Goal: Find contact information: Find specific fact

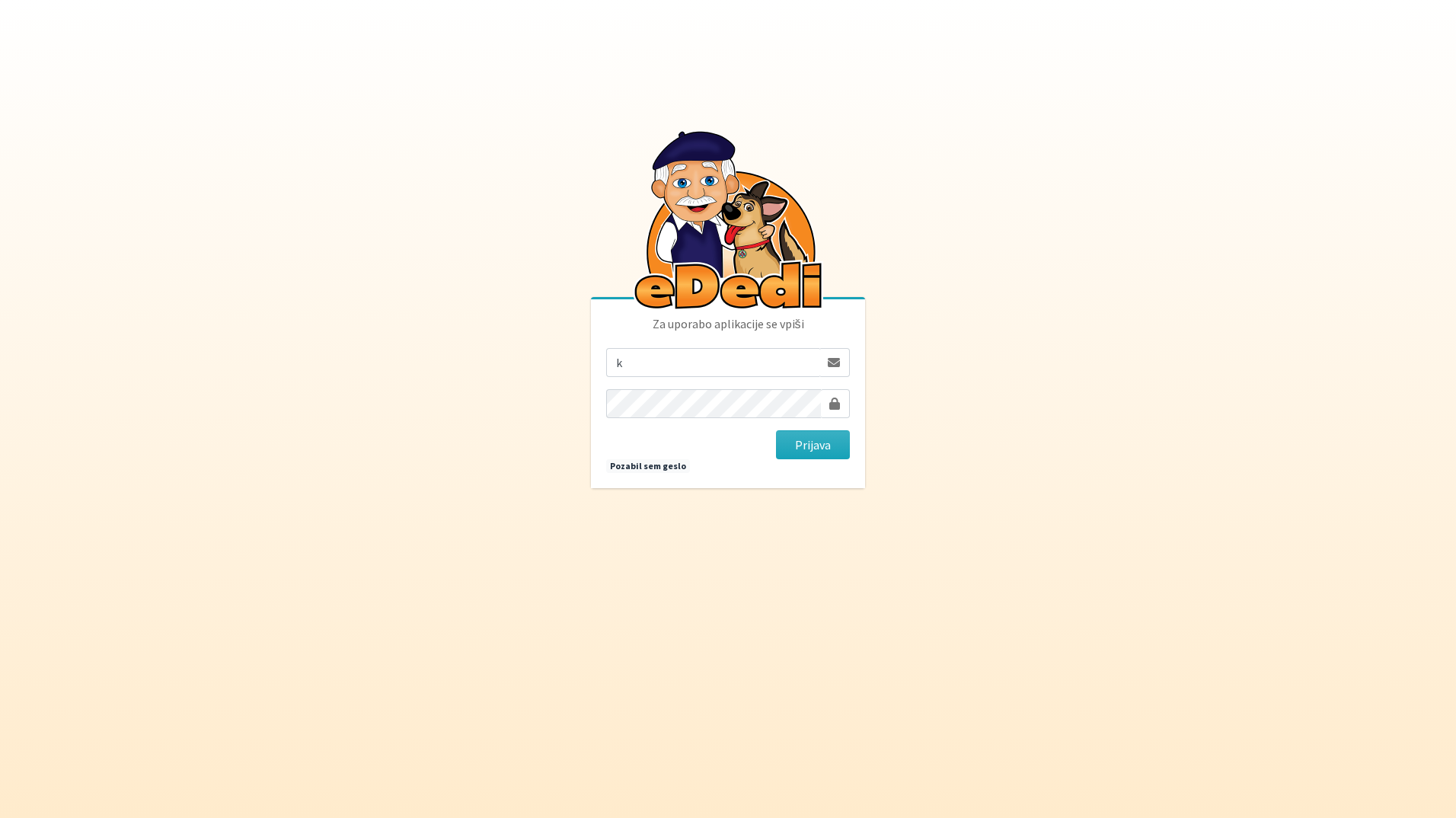
type input "[EMAIL_ADDRESS][DOMAIN_NAME]"
click at [776, 430] on button "Prijava" at bounding box center [813, 444] width 74 height 29
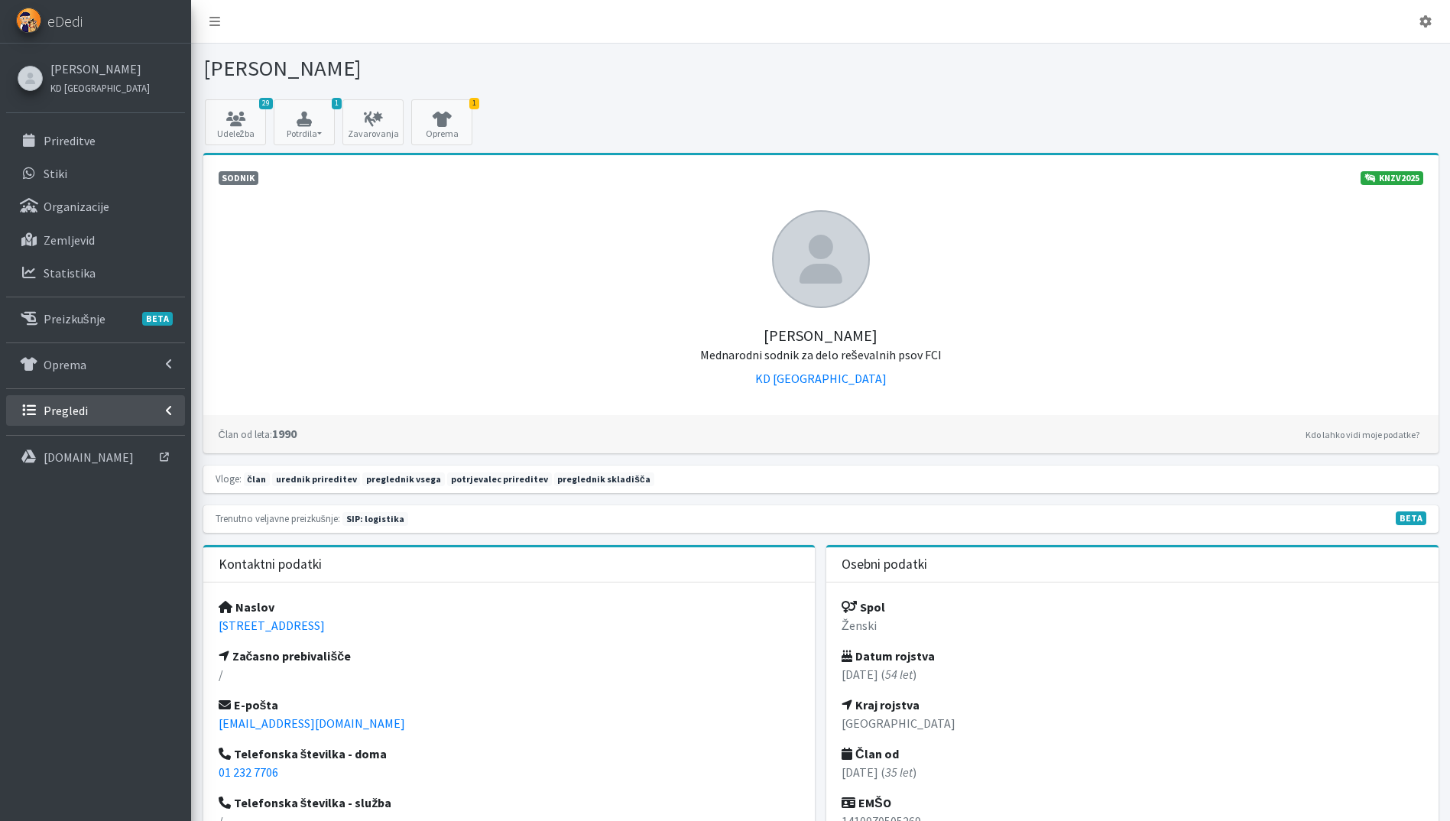
click at [104, 409] on link "Pregledi" at bounding box center [95, 410] width 179 height 31
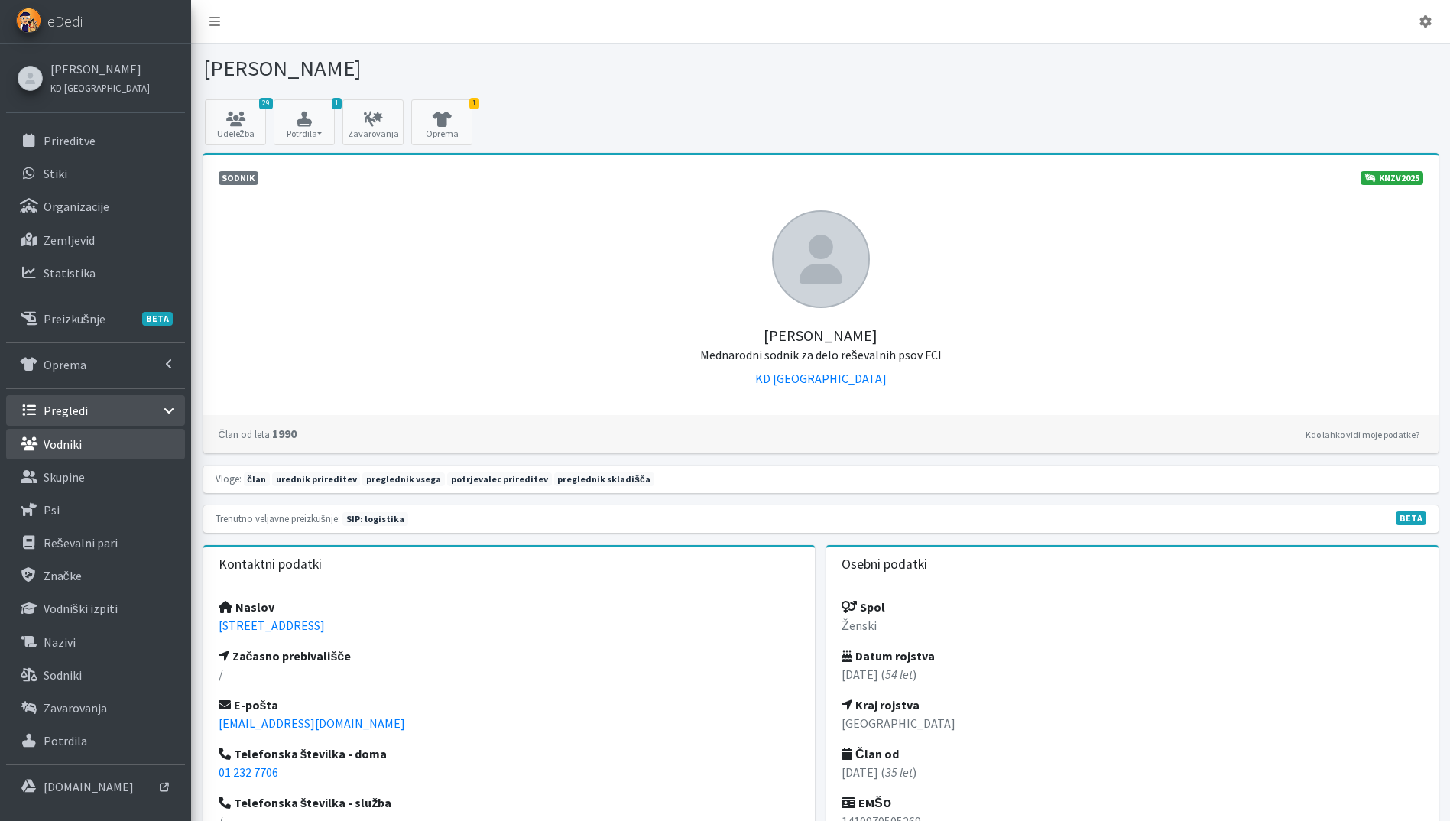
click at [101, 442] on link "Vodniki" at bounding box center [95, 444] width 179 height 31
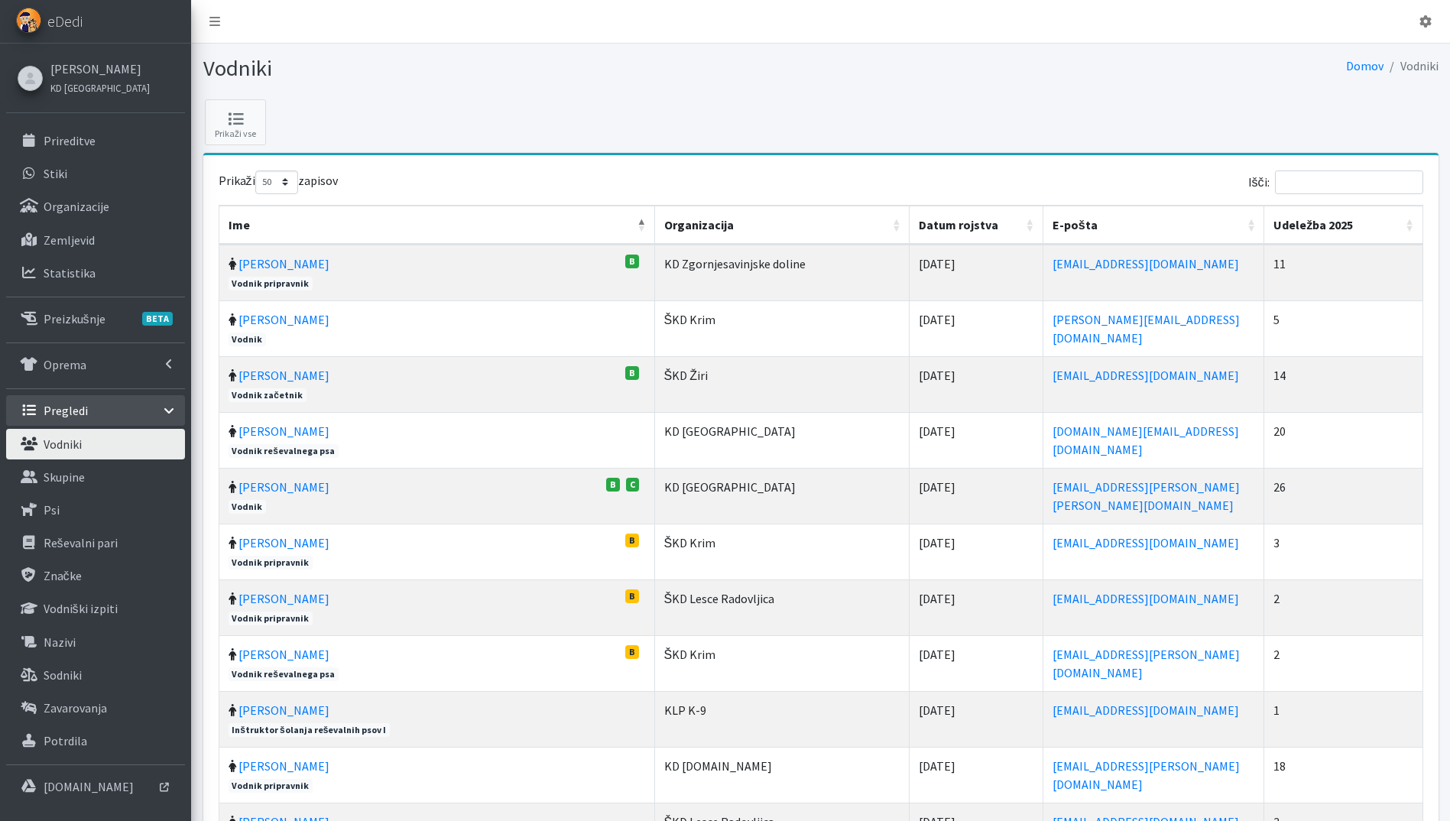
select select "50"
click at [1332, 187] on input "Išči:" at bounding box center [1349, 182] width 148 height 24
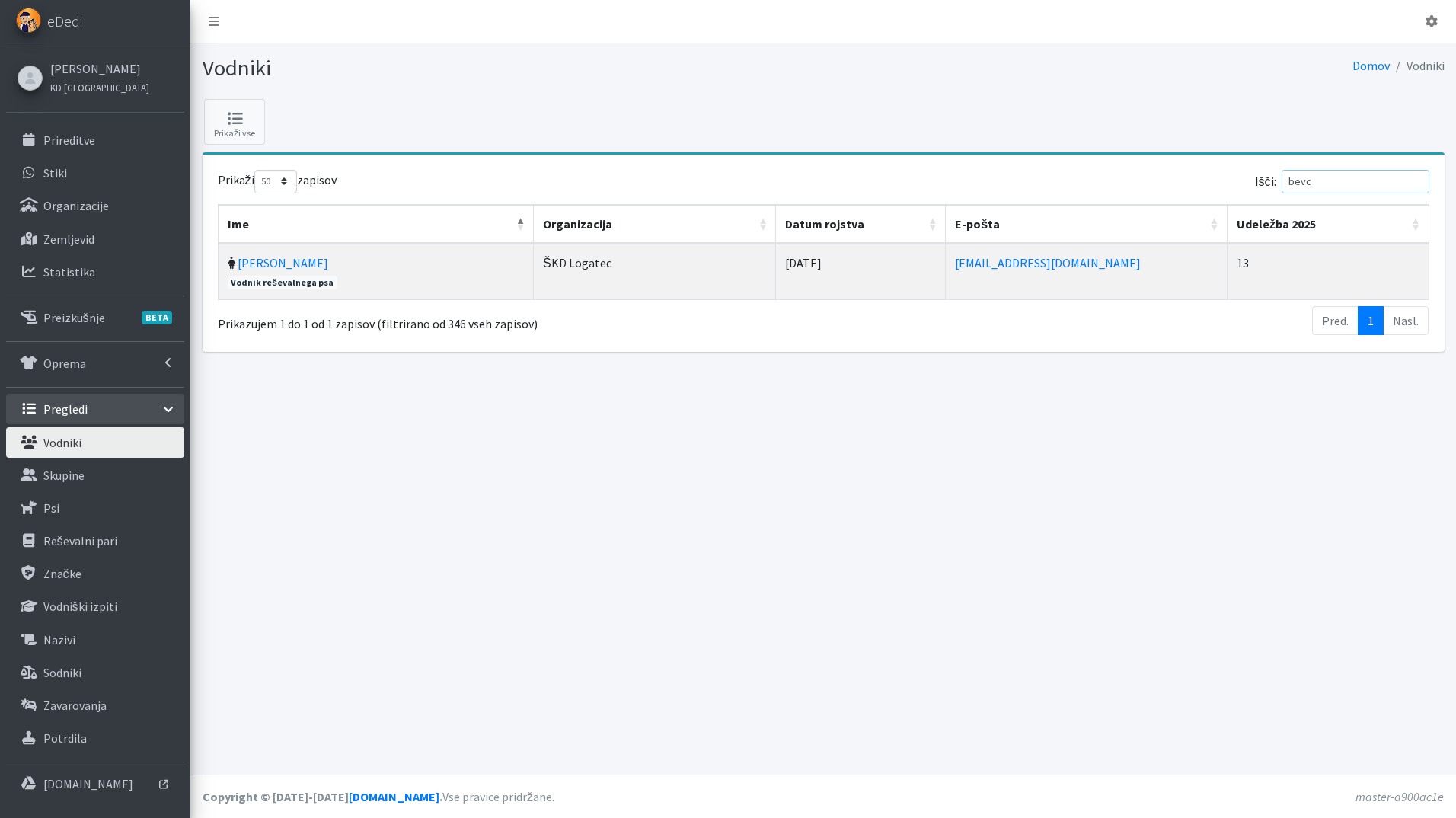
type input "bevc"
click at [283, 274] on td "Andreja Bevc Vodnik reševalnega psa" at bounding box center [375, 272] width 316 height 56
click at [284, 260] on link "Andreja Bevc" at bounding box center [283, 262] width 91 height 15
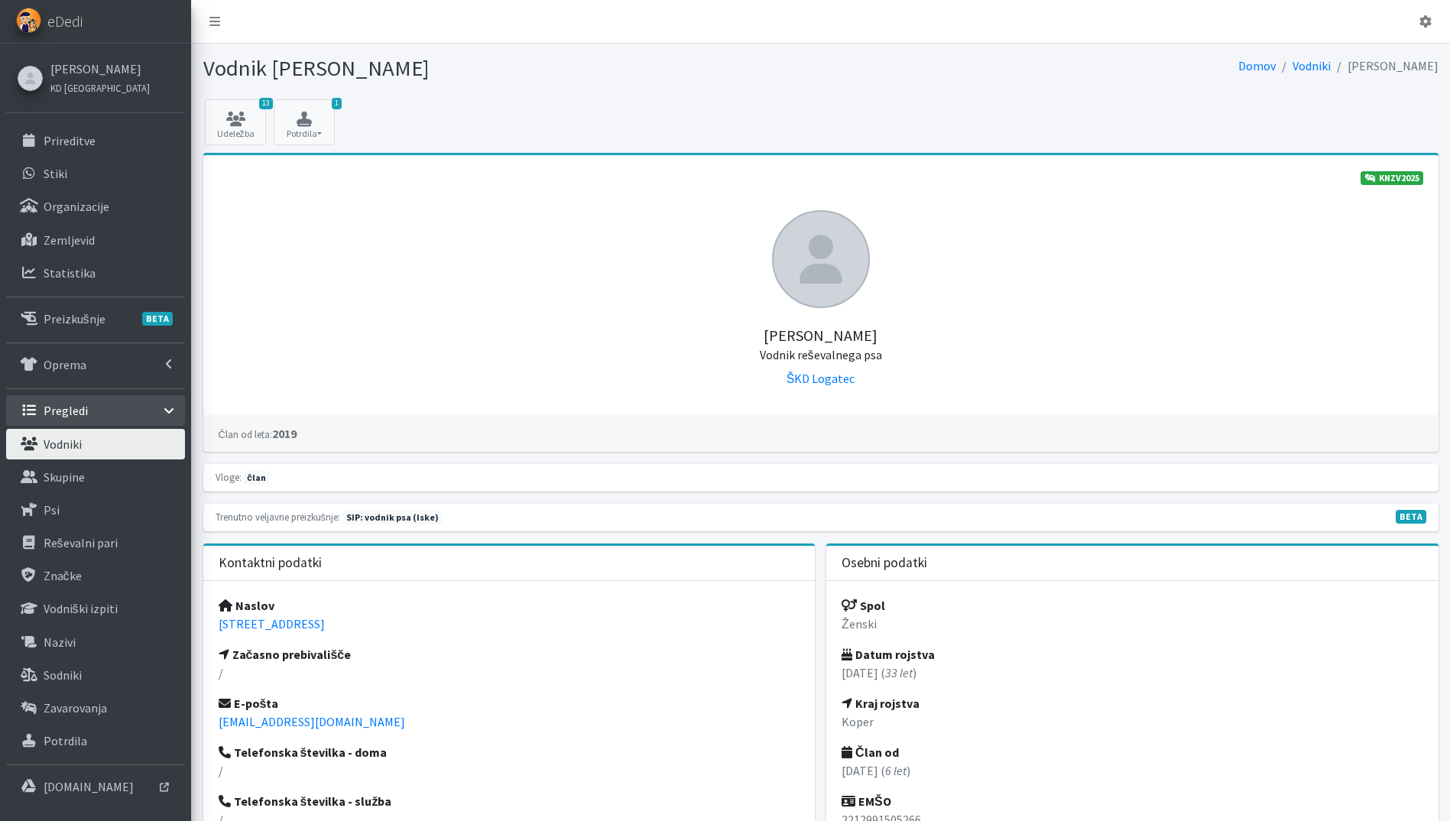
drag, startPoint x: 383, startPoint y: 629, endPoint x: 209, endPoint y: 628, distance: 174.3
click at [209, 628] on div "Naslov Ilirska ulica 30, 6310 Izola/Isola Začasno prebivališče / E-pošta andrej…" at bounding box center [509, 743] width 612 height 324
copy link "Ilirska ulica 30, 6310 Izola/Isola"
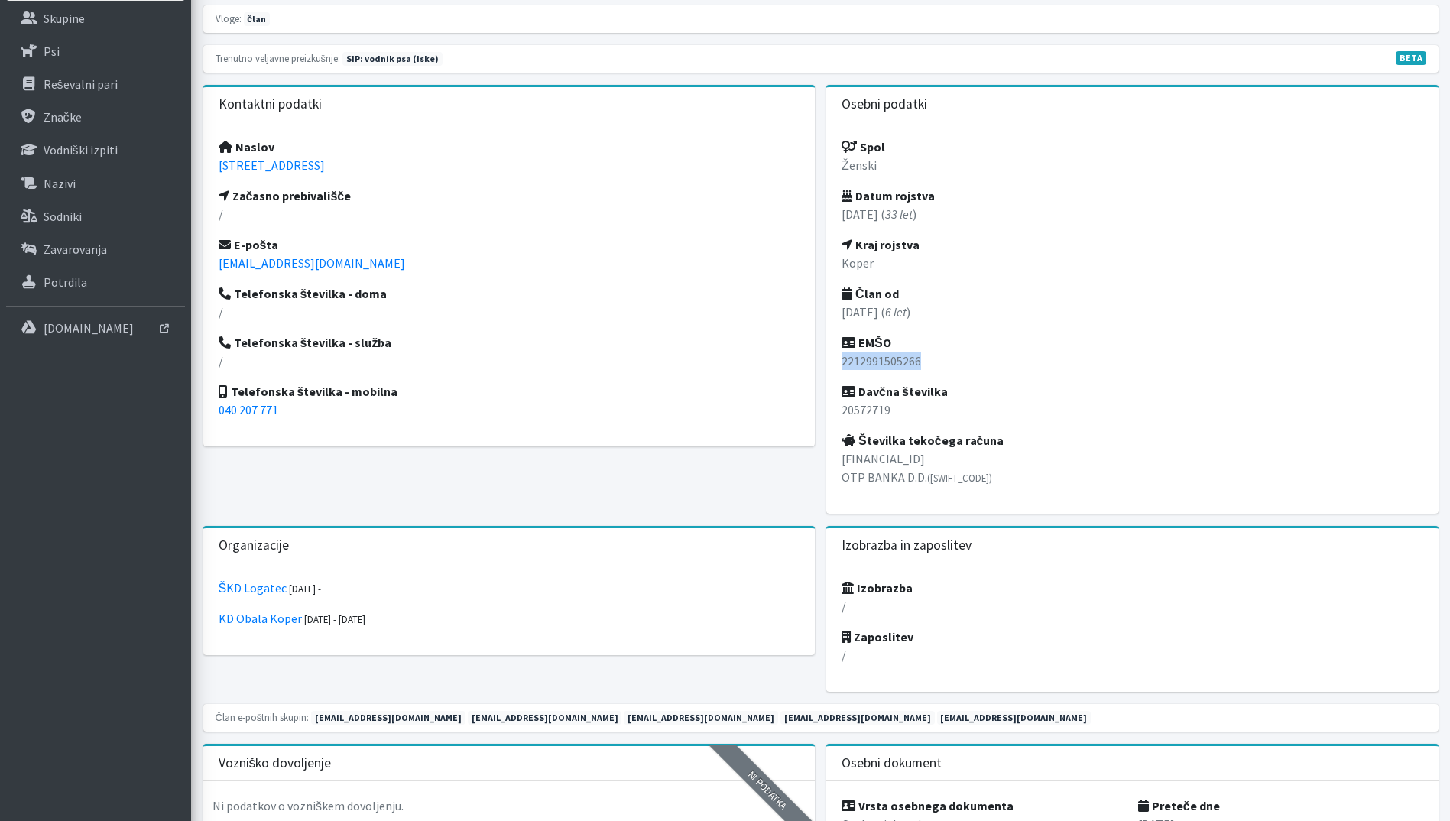
drag, startPoint x: 928, startPoint y: 359, endPoint x: 840, endPoint y: 359, distance: 87.9
click at [840, 359] on div "Spol Ženski Datum rojstva 22.12.1991 ( 33 let ) Kraj rojstva Koper Član od 01.0…" at bounding box center [1132, 317] width 612 height 391
copy p "2212991505266"
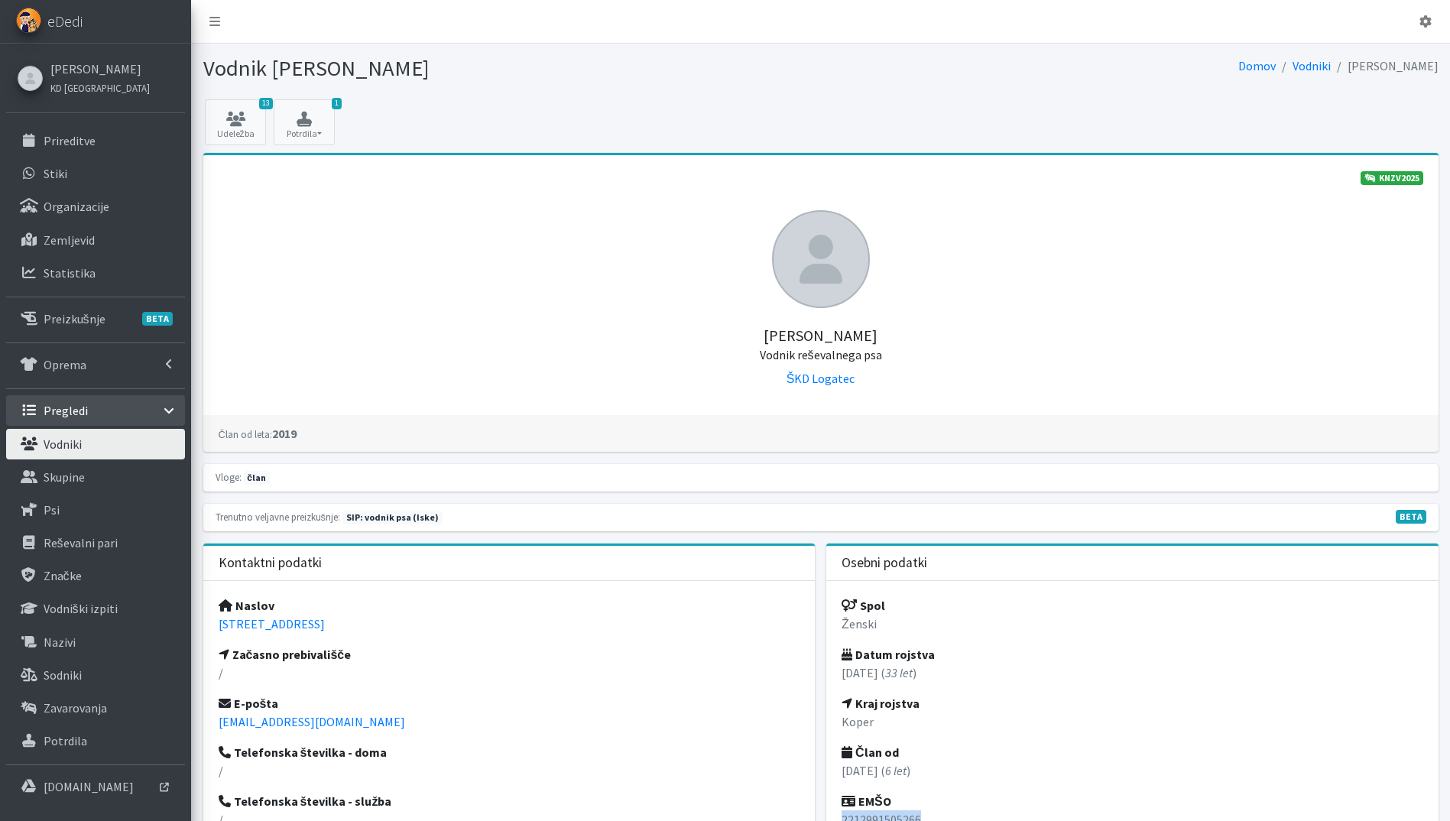
drag, startPoint x: 83, startPoint y: 445, endPoint x: 96, endPoint y: 449, distance: 14.3
click at [83, 445] on link "Vodniki" at bounding box center [95, 444] width 179 height 31
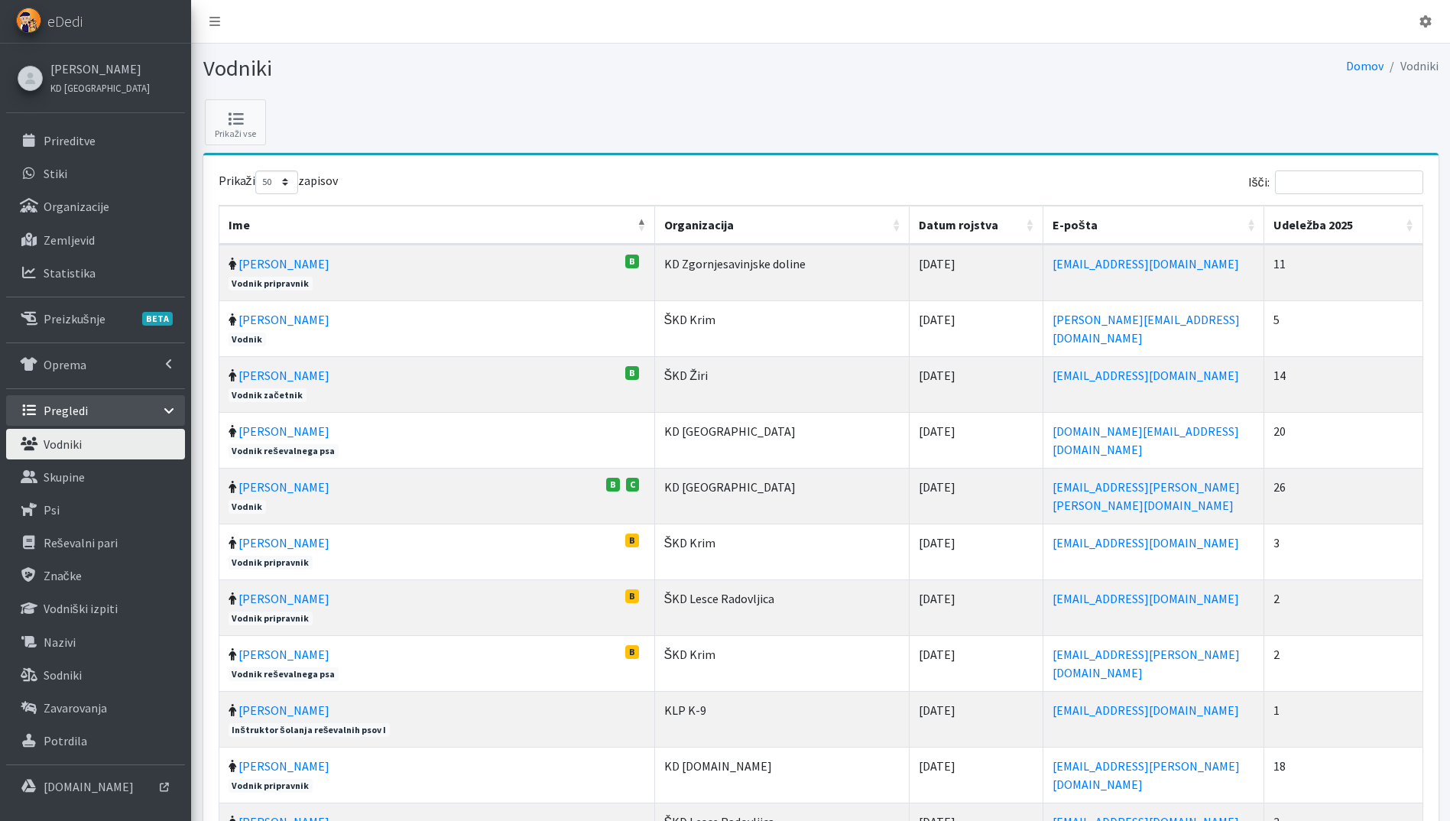
select select "50"
click at [1344, 187] on input "Išči:" at bounding box center [1349, 182] width 148 height 24
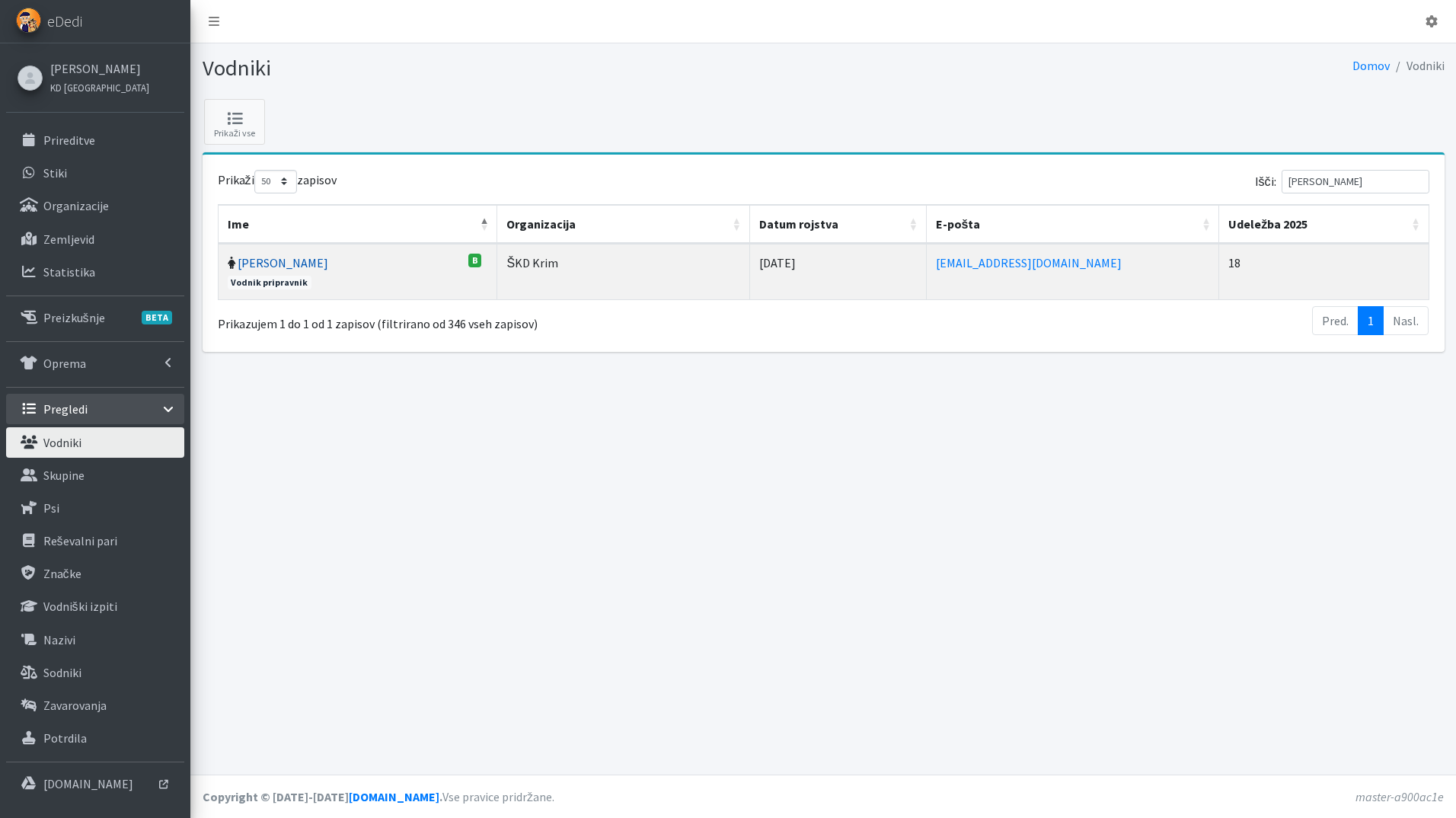
click at [290, 262] on link "[PERSON_NAME]" at bounding box center [283, 262] width 91 height 15
drag, startPoint x: 1360, startPoint y: 176, endPoint x: 1184, endPoint y: 186, distance: 176.3
click at [1189, 176] on div "Išči: koder" at bounding box center [1129, 184] width 600 height 30
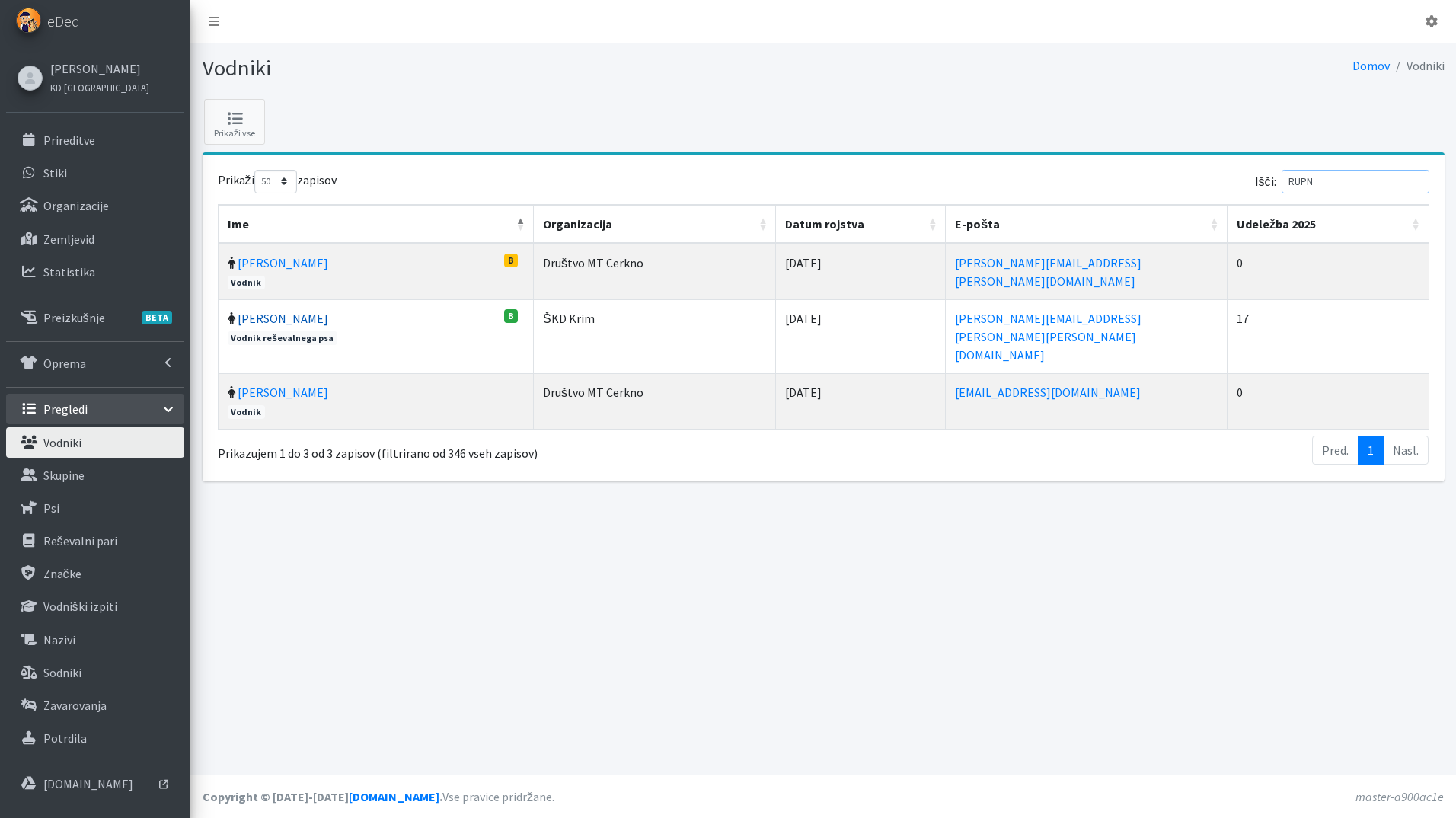
type input "RUPN"
click at [260, 314] on link "Teja Rupnik" at bounding box center [283, 318] width 91 height 15
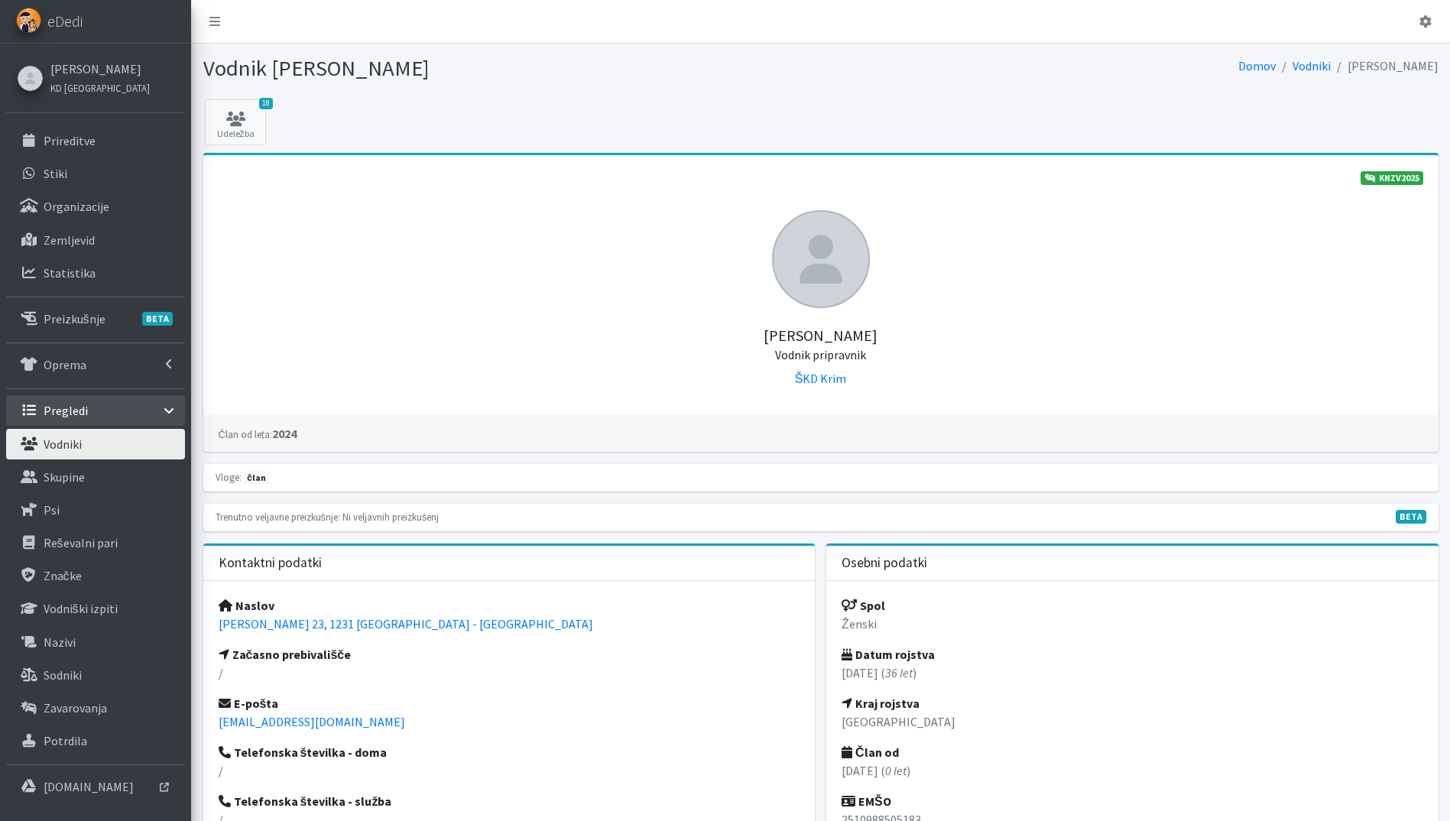
scroll to position [459, 0]
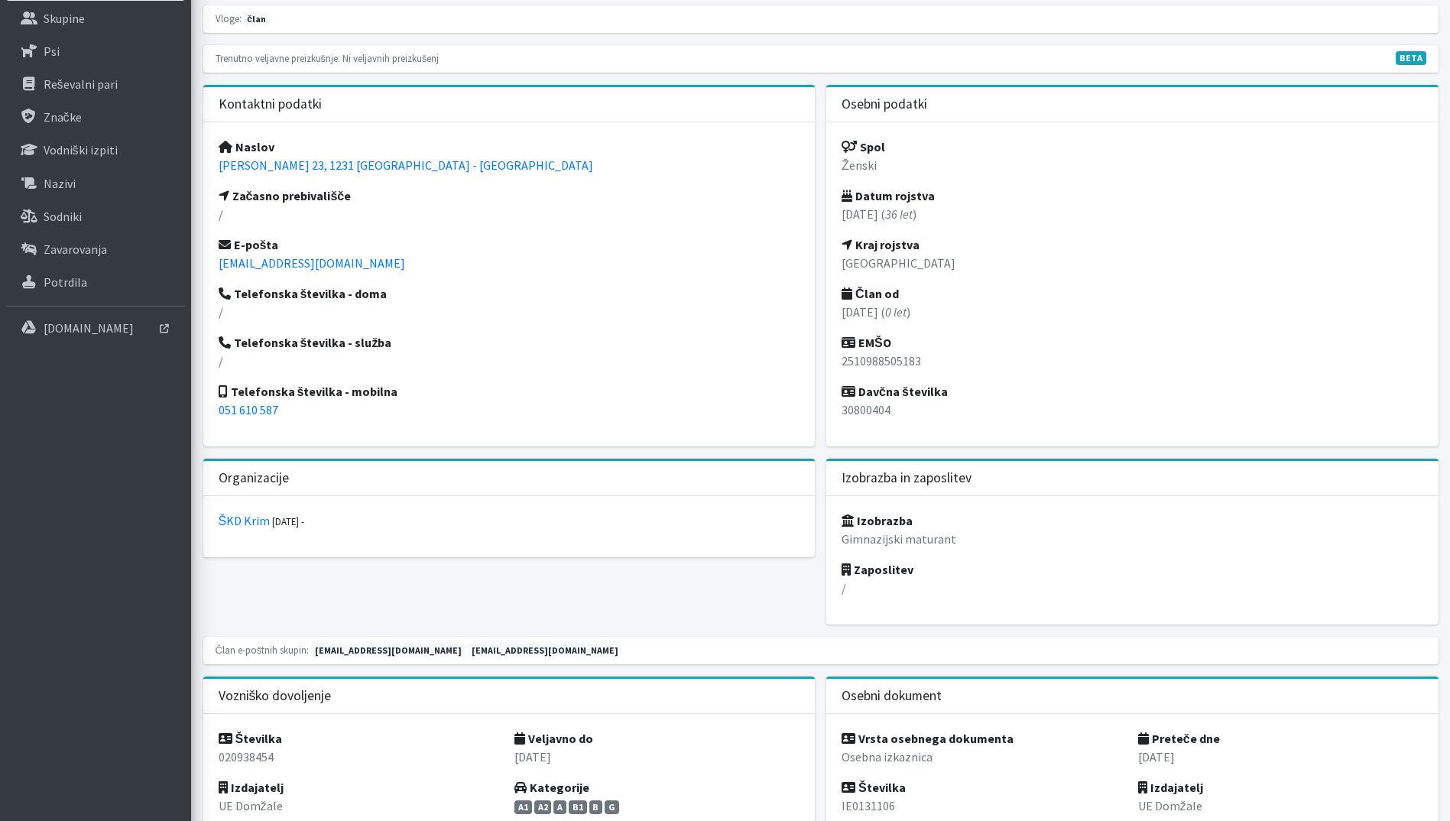
drag, startPoint x: 498, startPoint y: 168, endPoint x: 209, endPoint y: 173, distance: 289.8
click at [209, 173] on div "Naslov [PERSON_NAME] 23, 1231 [GEOGRAPHIC_DATA] - [GEOGRAPHIC_DATA] Začasno pre…" at bounding box center [509, 284] width 612 height 324
copy link "[PERSON_NAME] 23, 1231 [GEOGRAPHIC_DATA] - [GEOGRAPHIC_DATA]"
drag, startPoint x: 925, startPoint y: 359, endPoint x: 841, endPoint y: 361, distance: 84.1
click at [841, 361] on div "Spol Ženski Datum rojstva [DATE] ( 36 let ) Kraj rojstva Ljubljana Član od [DAT…" at bounding box center [1132, 284] width 612 height 324
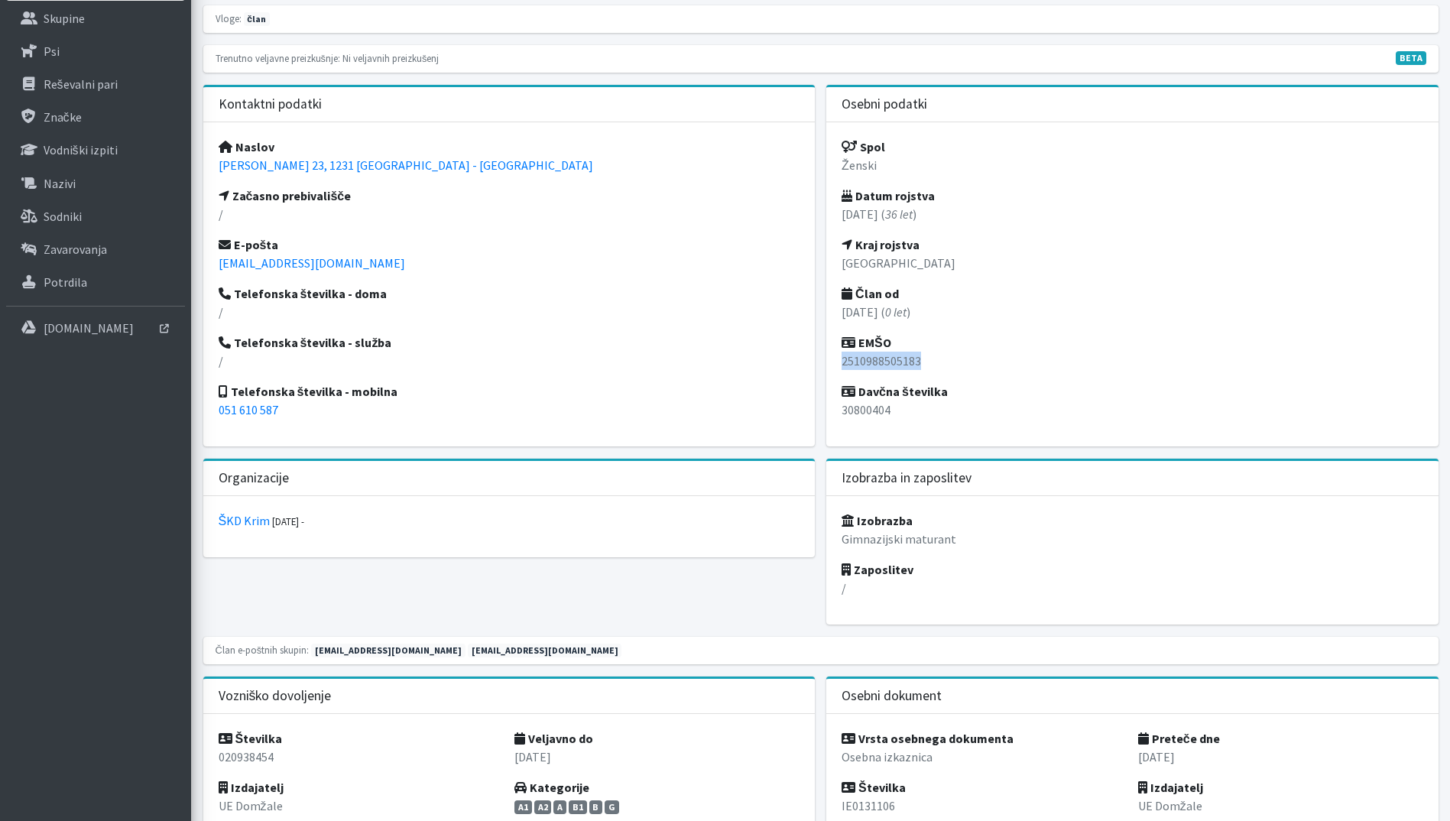
copy p "2510988505183"
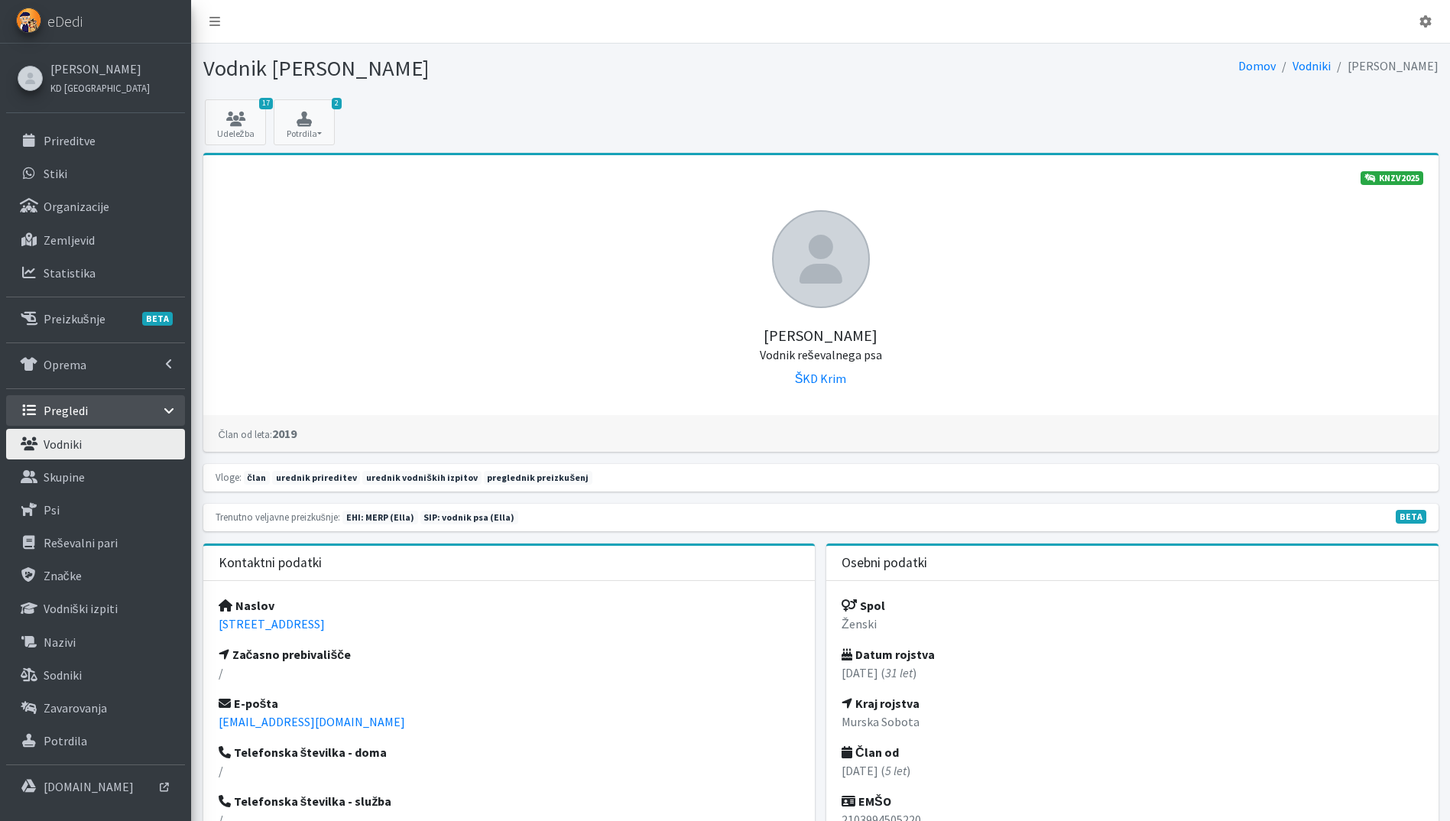
scroll to position [459, 0]
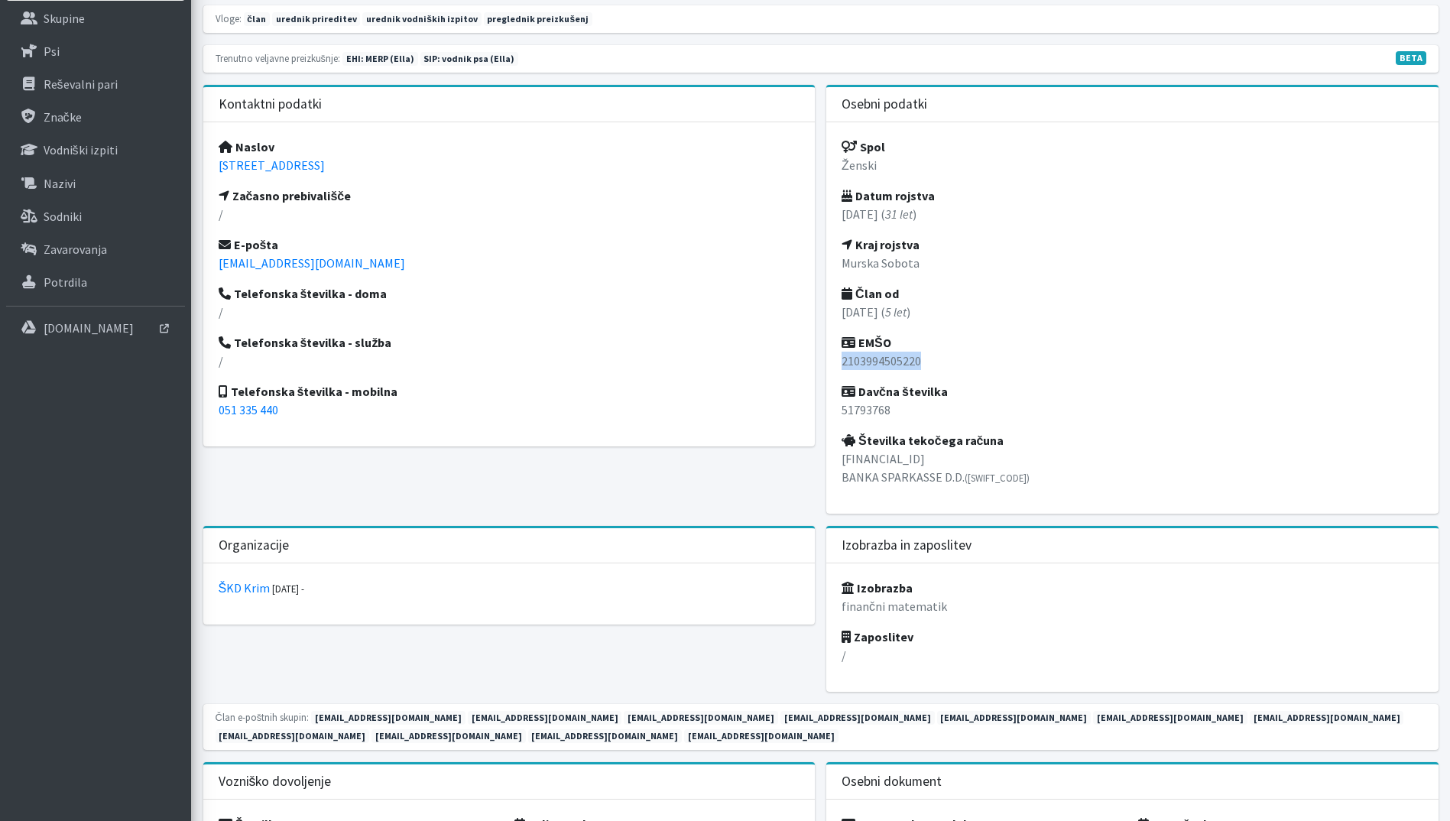
drag, startPoint x: 931, startPoint y: 359, endPoint x: 836, endPoint y: 361, distance: 95.6
click at [836, 361] on div "Spol Ženski Datum rojstva 21.03.1994 ( 31 let ) Kraj rojstva Murska Sobota Član…" at bounding box center [1132, 317] width 612 height 391
copy p "2103994505220"
drag, startPoint x: 402, startPoint y: 166, endPoint x: 209, endPoint y: 164, distance: 193.4
click at [209, 164] on div "Naslov Kočevska cesta 21, 1291 Škofljica Začasno prebivališče / E-pošta teja.ru…" at bounding box center [509, 284] width 612 height 324
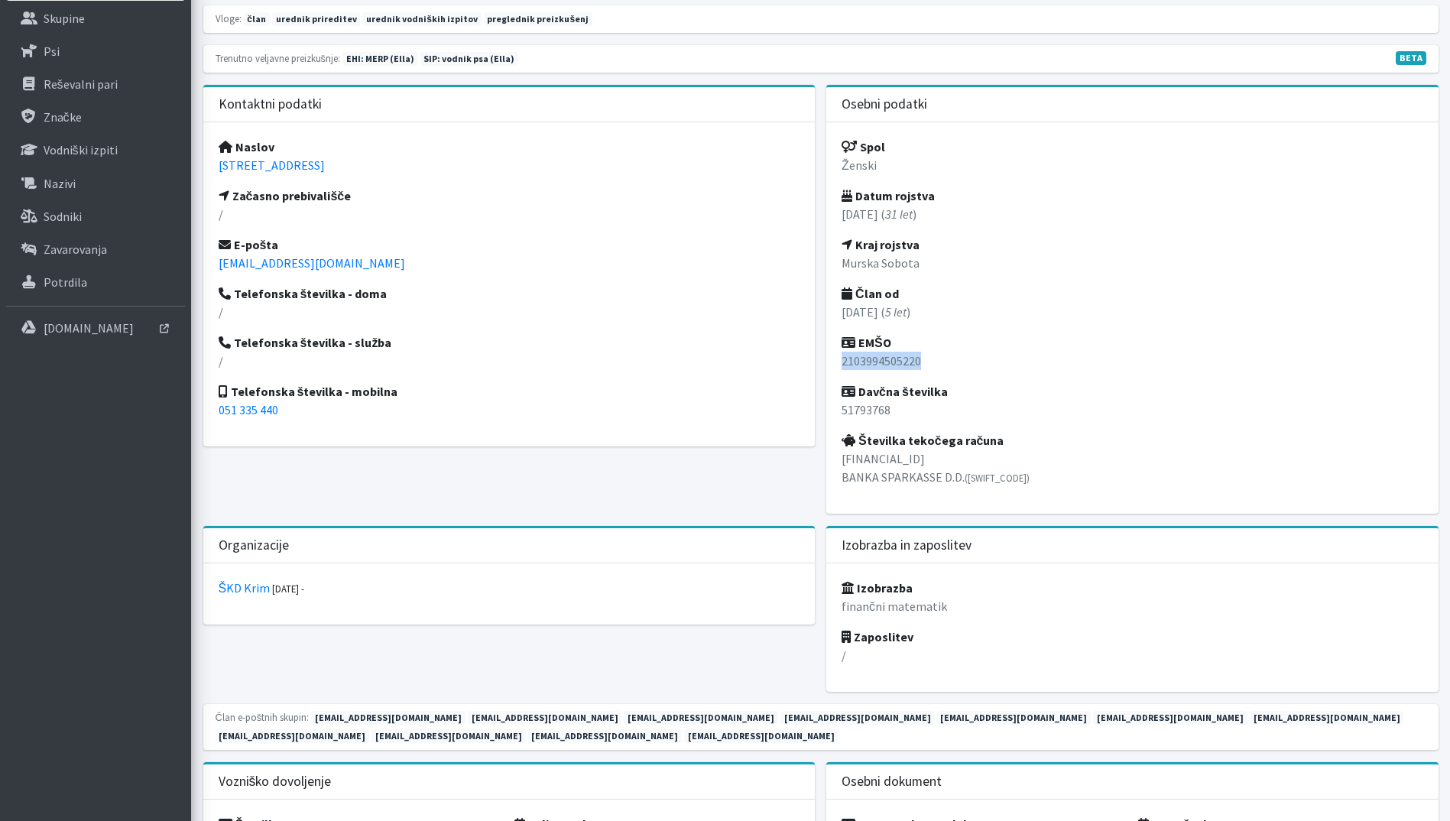
copy link "Kočevska cesta 21, 1291 Škofljica"
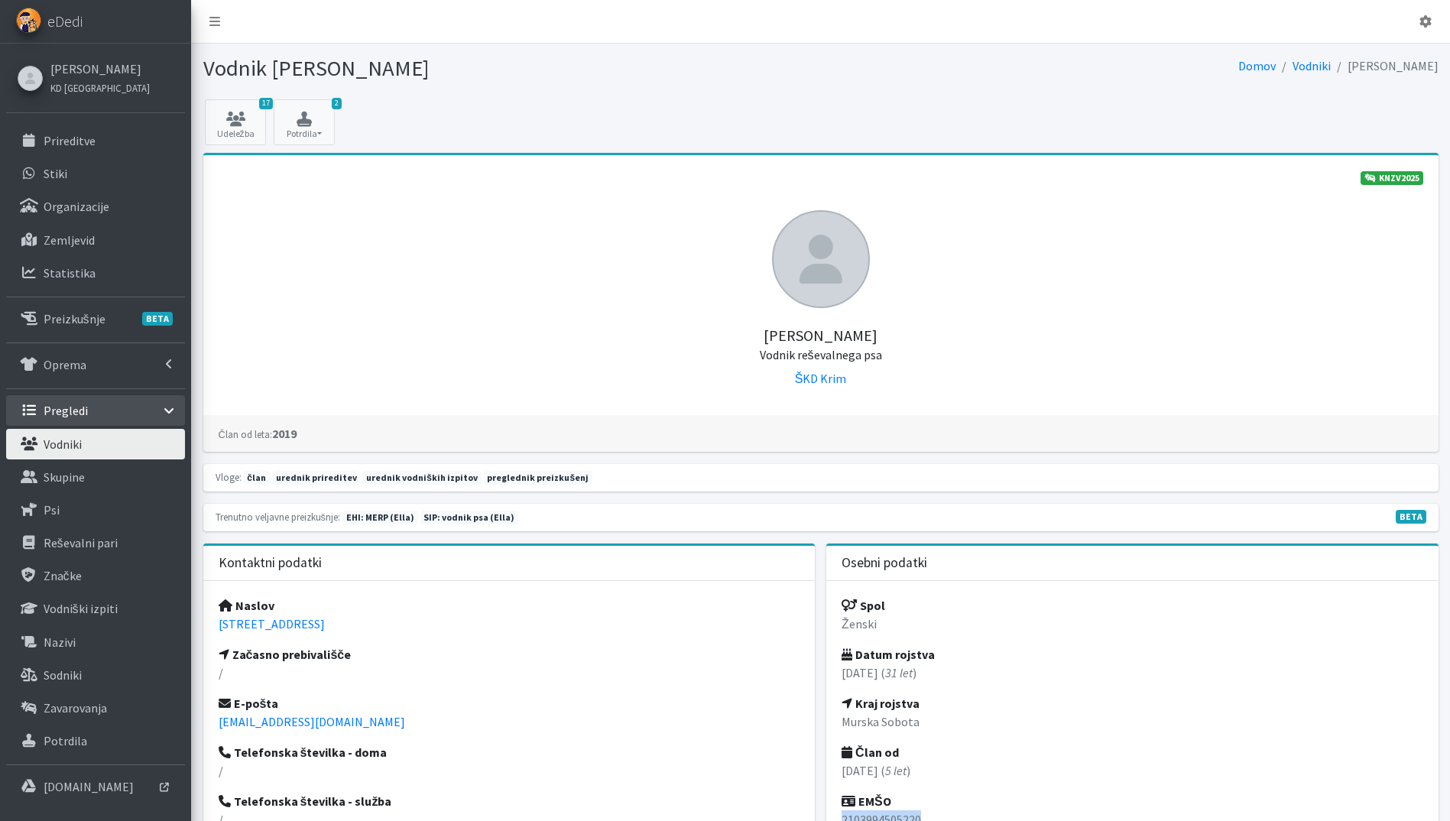
click at [89, 439] on link "Vodniki" at bounding box center [95, 444] width 179 height 31
click at [83, 446] on link "Vodniki" at bounding box center [95, 444] width 179 height 31
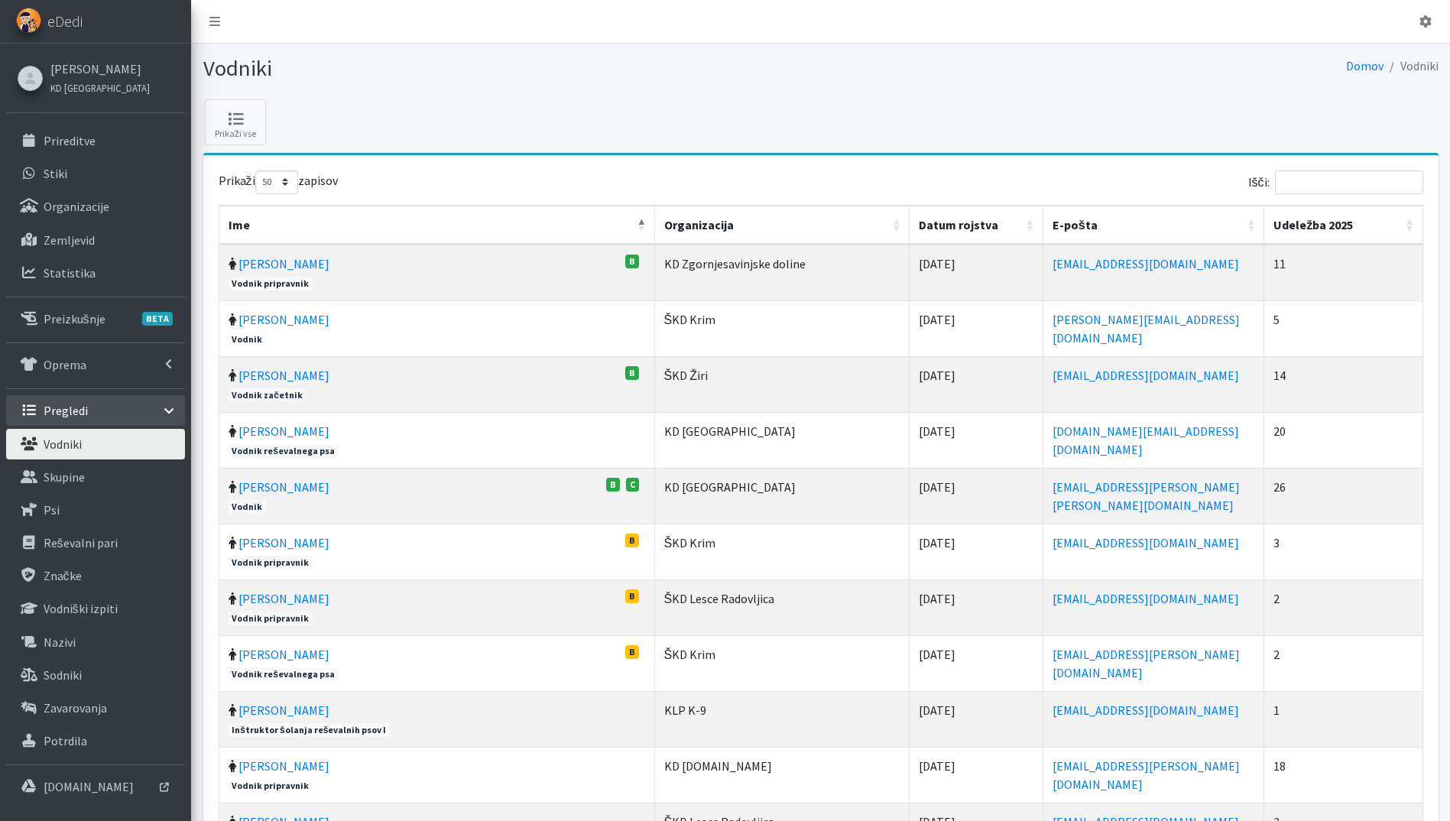
select select "50"
click at [1356, 183] on input "Išči:" at bounding box center [1349, 182] width 148 height 24
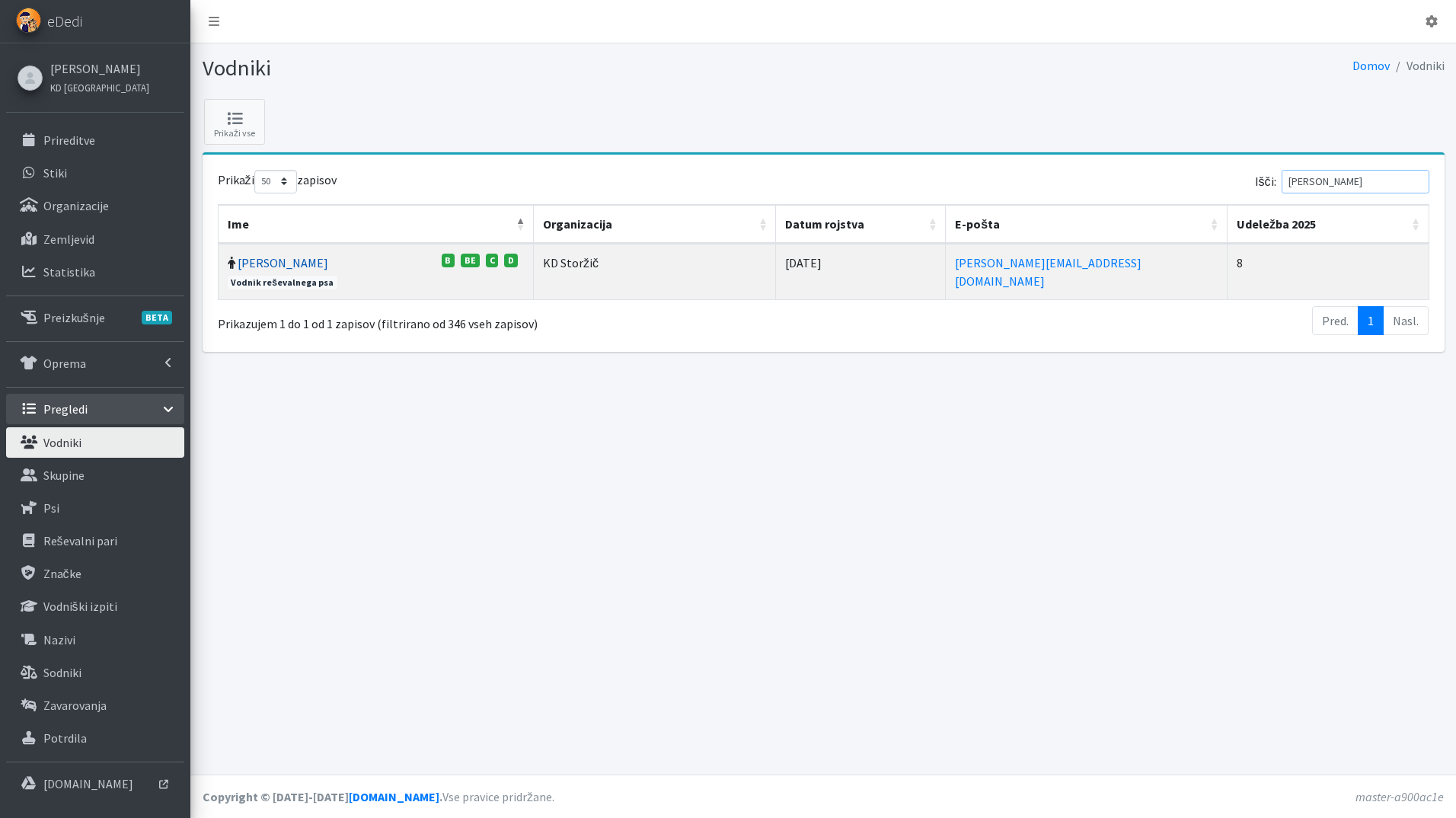
type input "MARKO GRIL"
click at [257, 268] on link "Marko Gril" at bounding box center [283, 262] width 91 height 15
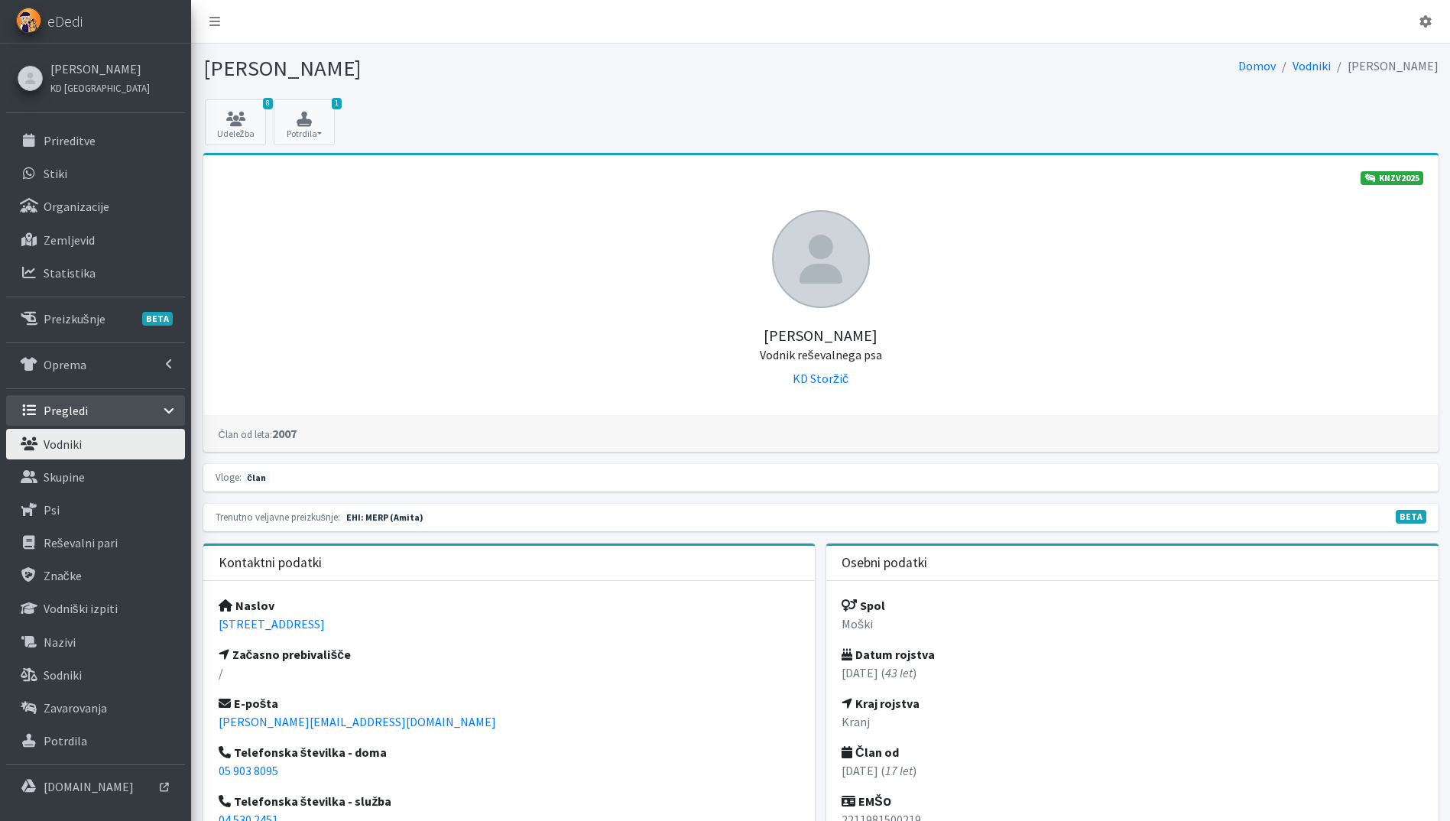
drag, startPoint x: 390, startPoint y: 623, endPoint x: 208, endPoint y: 624, distance: 182.0
click at [208, 624] on div "Naslov Beleharjeva 25, 4208 Šenčur Začasno prebivališče / E-pošta marko.gril@er…" at bounding box center [509, 743] width 612 height 324
copy link "Beleharjeva 25, 4208 Šenčur"
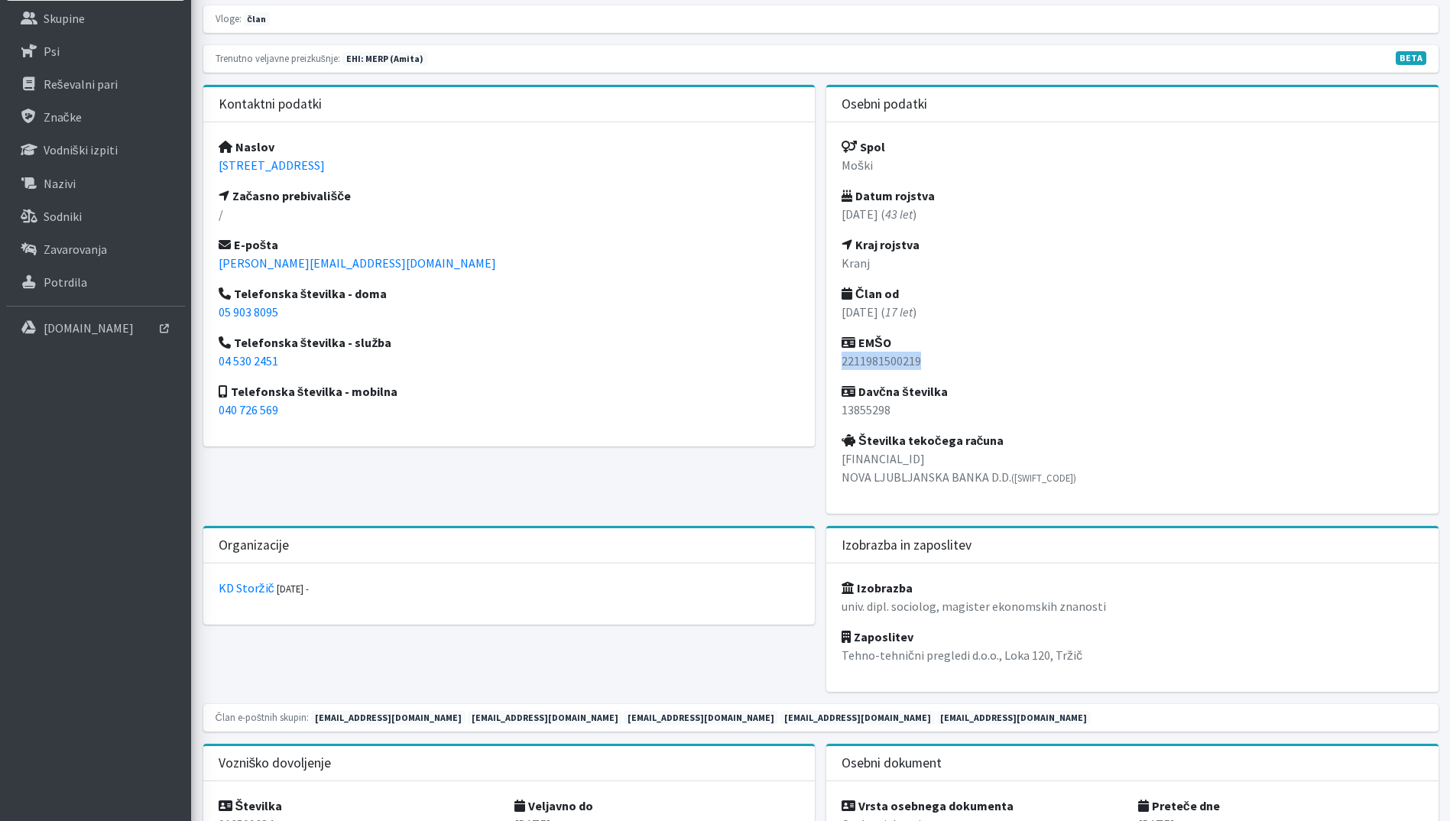
drag, startPoint x: 938, startPoint y: 362, endPoint x: 841, endPoint y: 361, distance: 97.1
click at [841, 361] on div "Spol Moški Datum rojstva 22.11.1981 ( 43 let ) Kraj rojstva Kranj Član od 15.12…" at bounding box center [1132, 317] width 612 height 391
copy p "2211981500219"
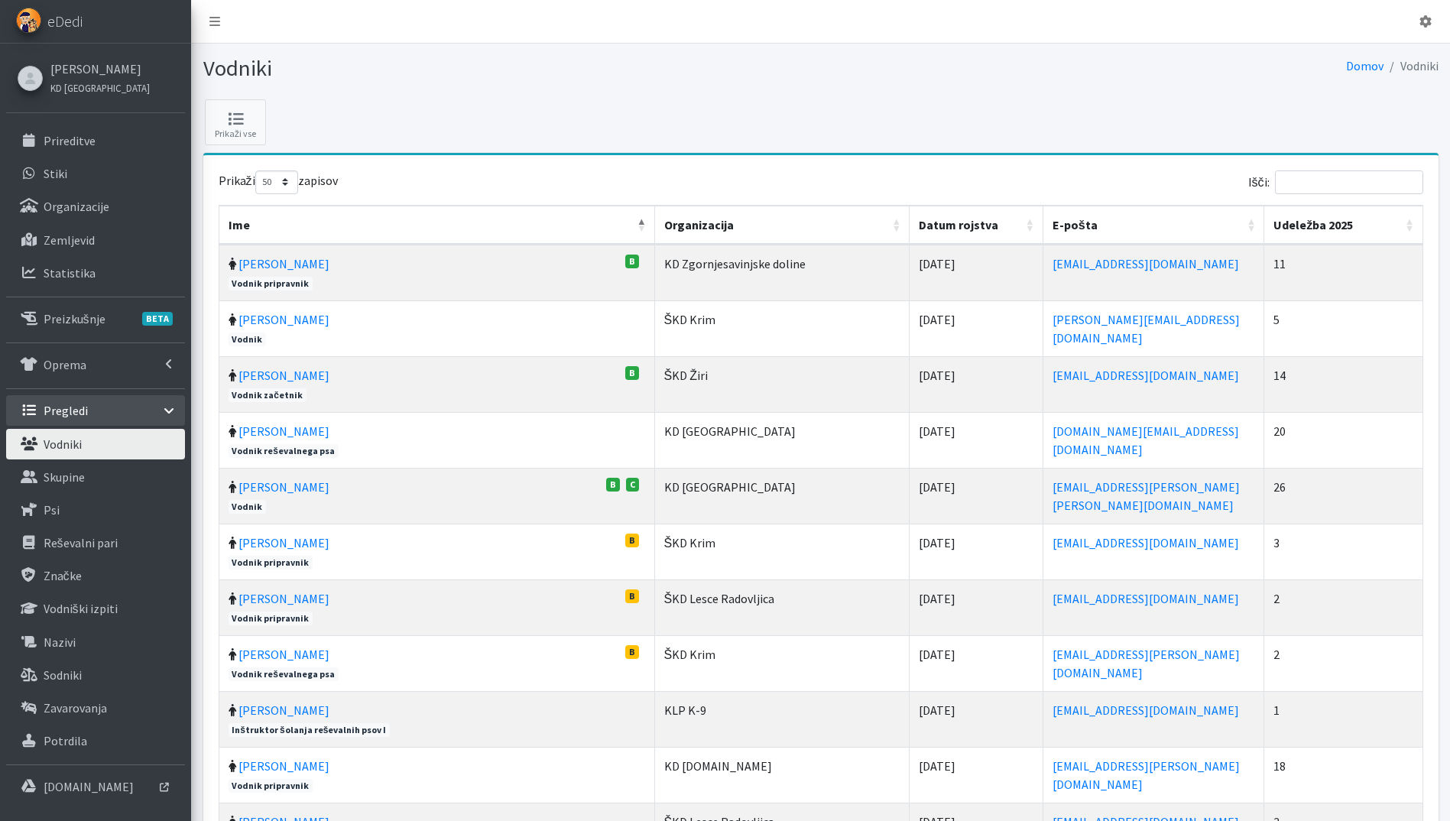
select select "50"
click at [1327, 183] on input "Išči:" at bounding box center [1349, 182] width 148 height 24
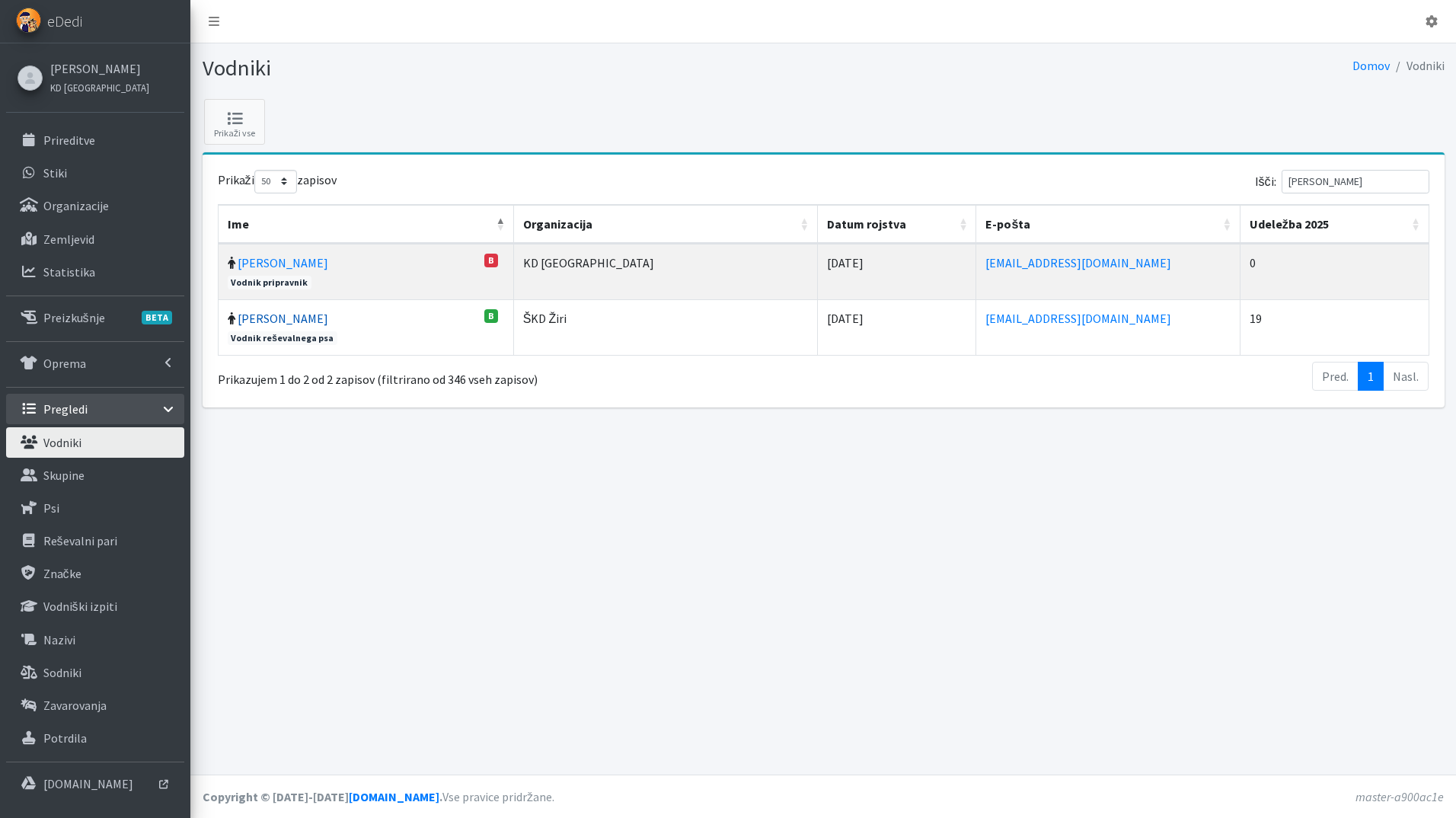
click at [297, 313] on link "[PERSON_NAME]" at bounding box center [283, 318] width 91 height 15
drag, startPoint x: 1341, startPoint y: 182, endPoint x: 1235, endPoint y: 164, distance: 107.5
click at [1238, 166] on div "Prikaži 10 25 50 100 zapisov Išči: [PERSON_NAME] Ime Organizacija Datum rojstva…" at bounding box center [823, 281] width 1242 height 253
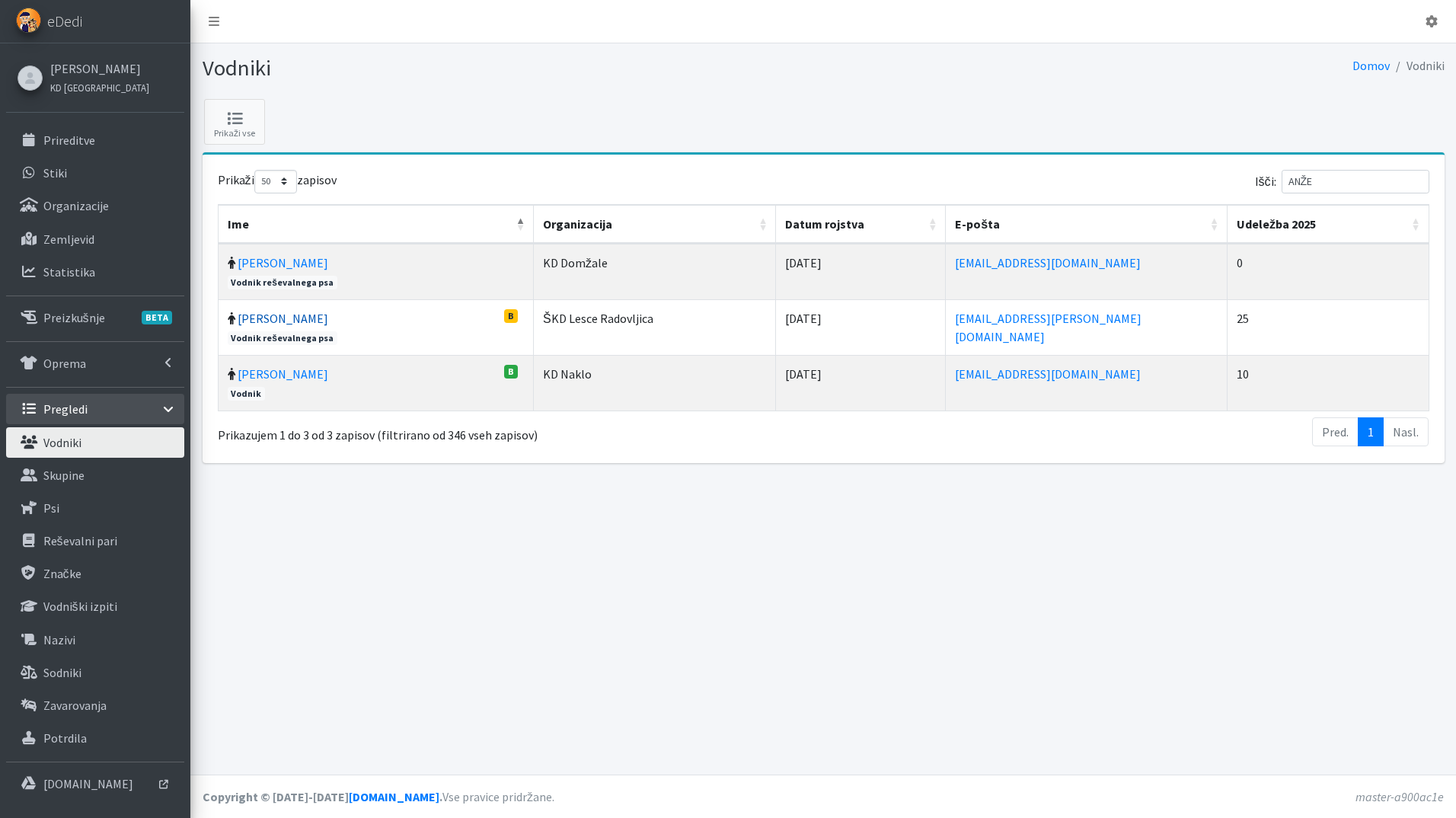
click at [283, 317] on link "[PERSON_NAME]" at bounding box center [283, 318] width 91 height 15
drag, startPoint x: 1348, startPoint y: 177, endPoint x: 1265, endPoint y: 175, distance: 83.0
click at [1265, 175] on div "Išči: ANŽE" at bounding box center [1129, 184] width 600 height 30
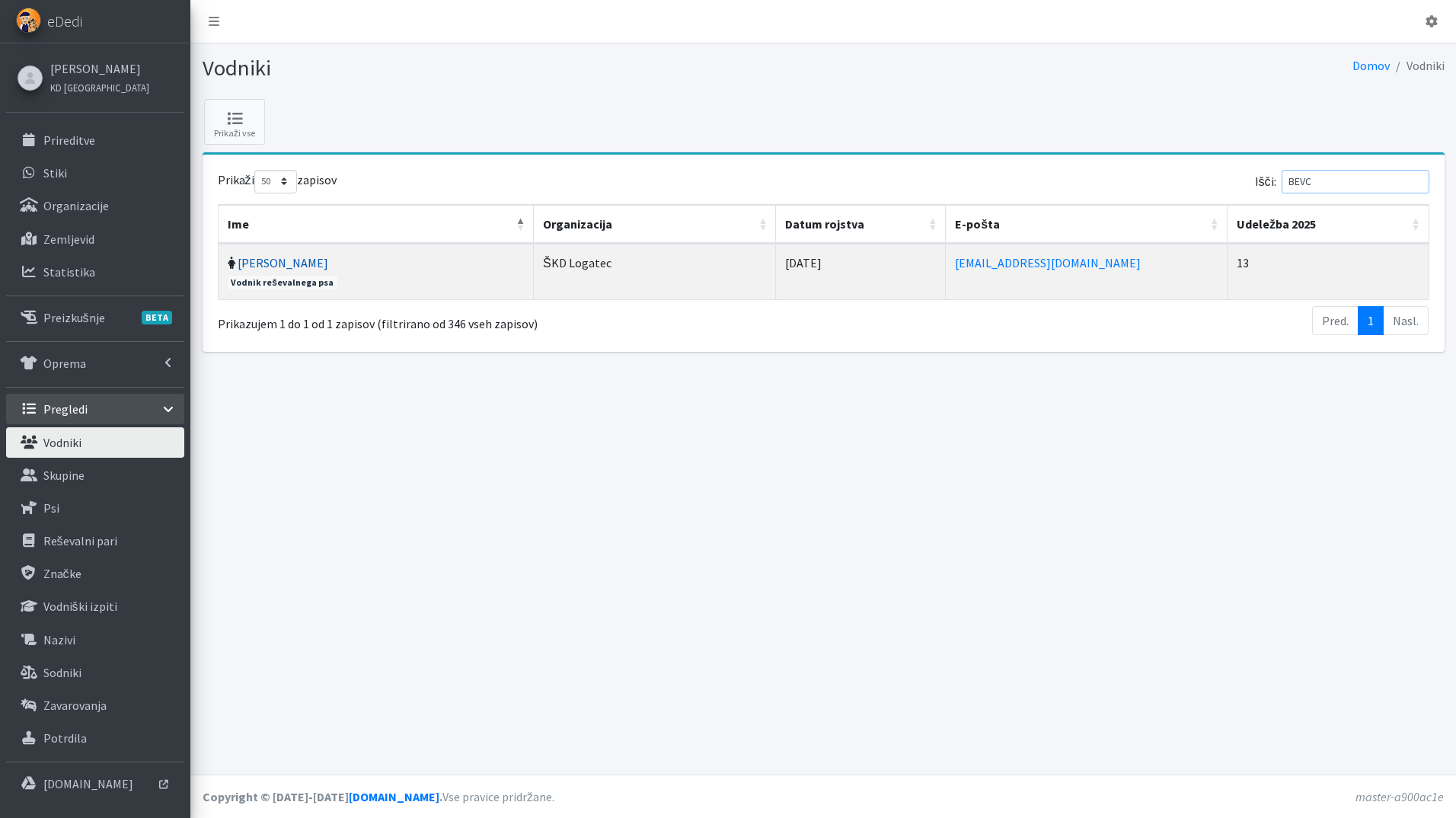
type input "BEVC"
click at [259, 257] on link "[PERSON_NAME]" at bounding box center [283, 262] width 91 height 15
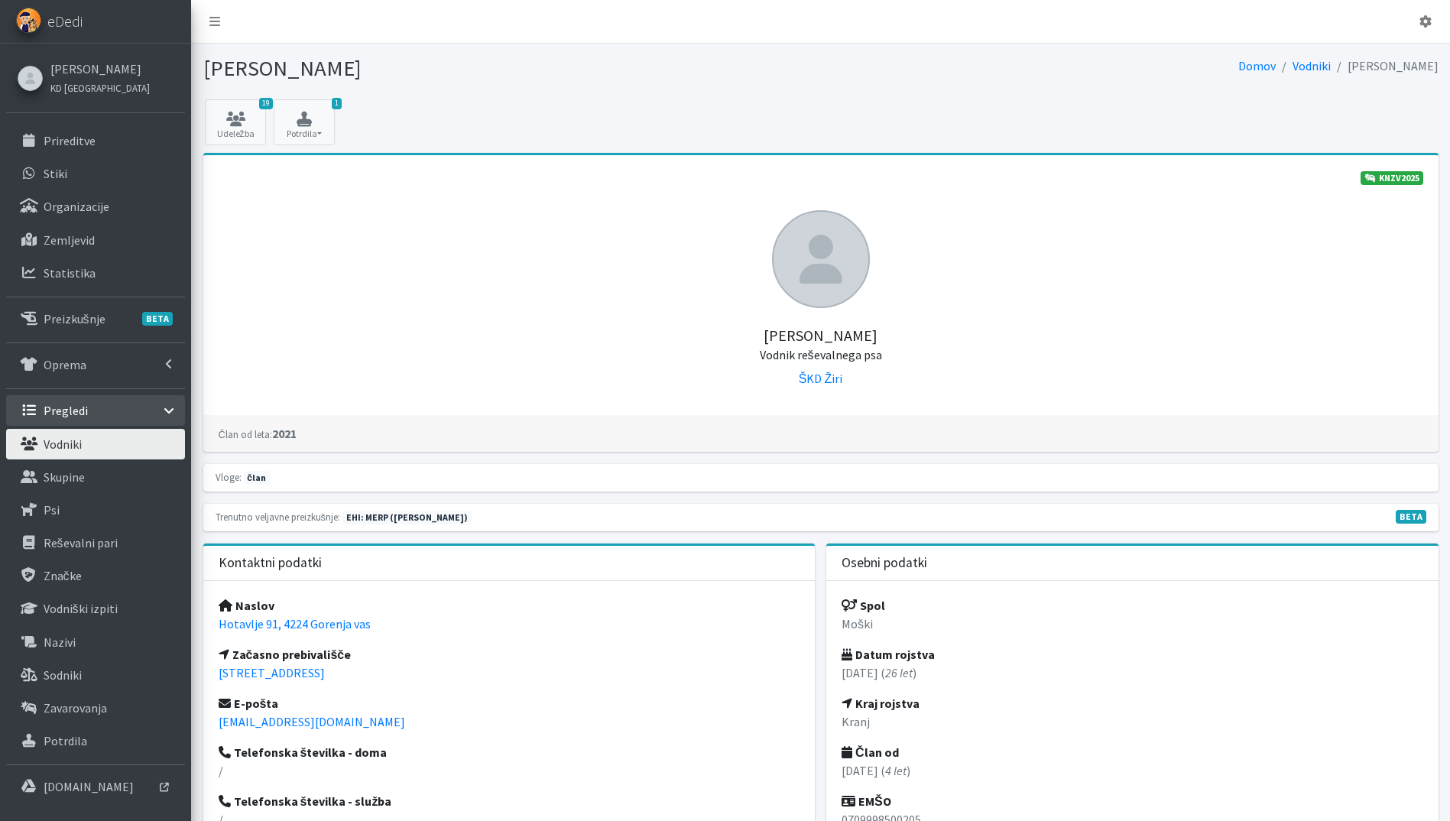
drag, startPoint x: 368, startPoint y: 677, endPoint x: 216, endPoint y: 681, distance: 152.2
click at [216, 681] on div "Naslov Hotavlje 91, 4224 Gorenja vas Začasno prebivališče Jobstova cesta 31, 42…" at bounding box center [509, 743] width 612 height 324
drag, startPoint x: 376, startPoint y: 626, endPoint x: 220, endPoint y: 628, distance: 156.0
click at [220, 628] on p "Hotavlje 91, 4224 Gorenja vas" at bounding box center [510, 624] width 582 height 18
copy link "Hotavlje 91, 4224 Gorenja vas"
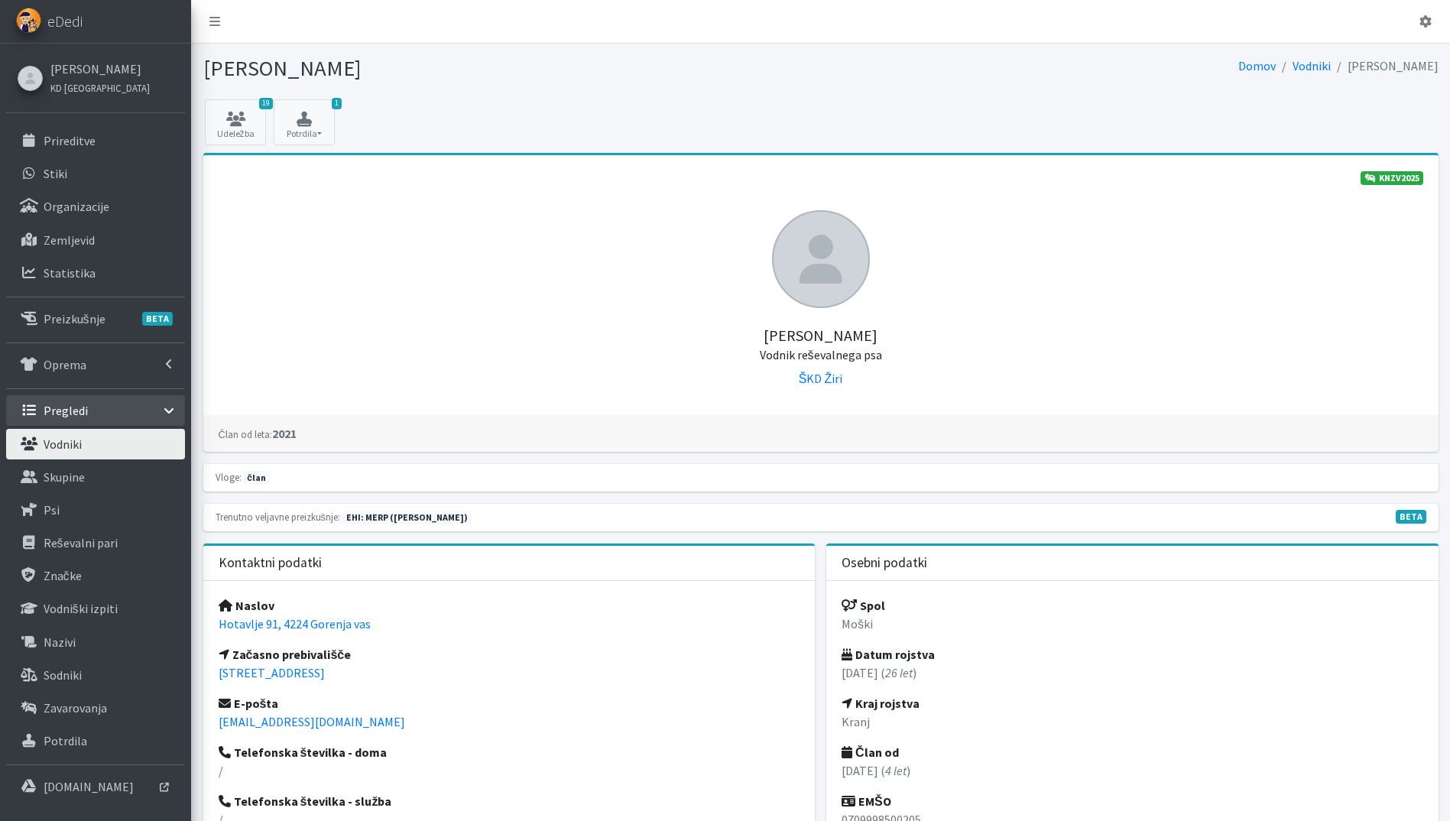
scroll to position [459, 0]
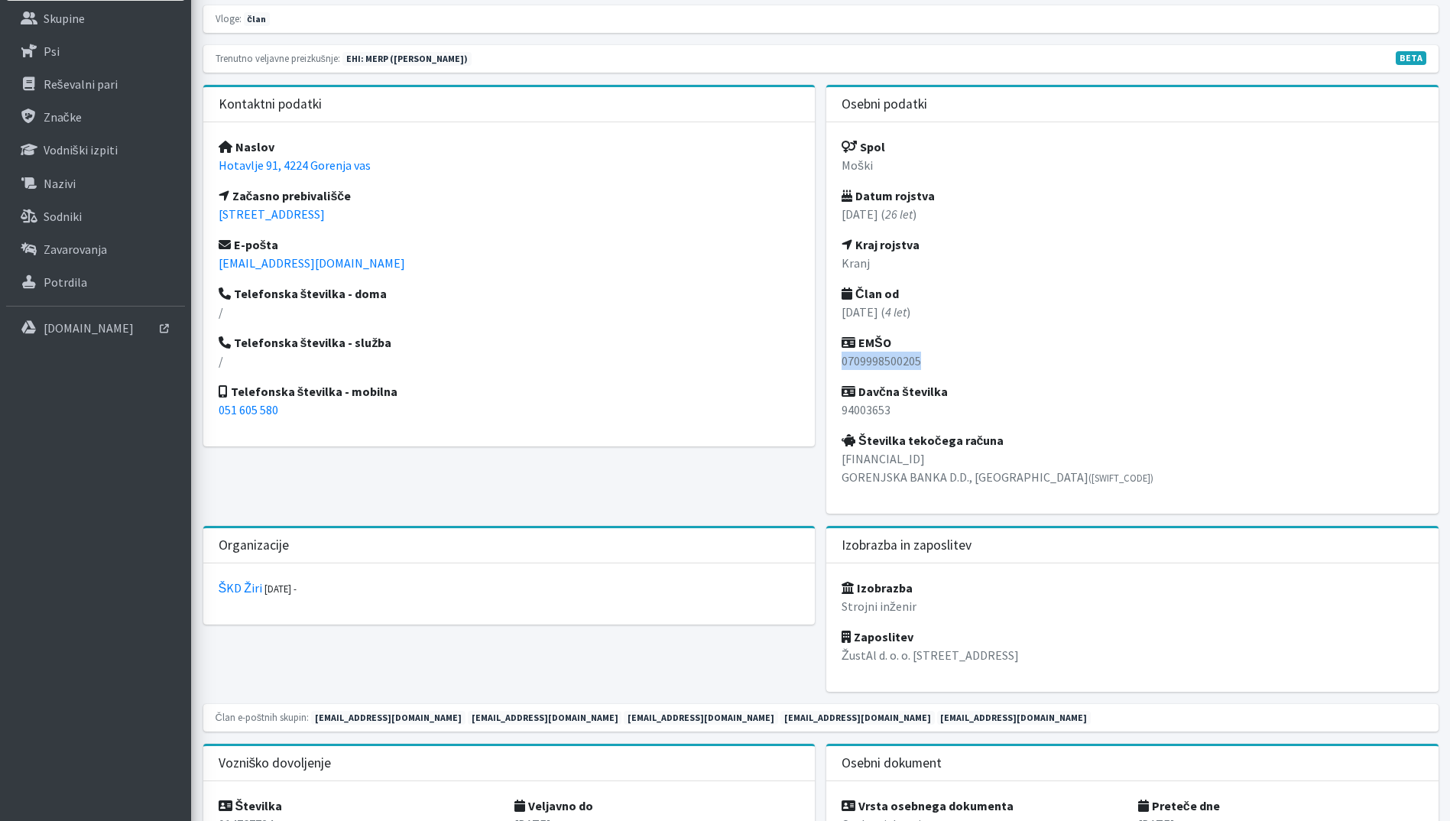
drag, startPoint x: 934, startPoint y: 361, endPoint x: 839, endPoint y: 363, distance: 94.8
click at [839, 363] on div "Spol Moški Datum rojstva 07.09.1998 ( 26 let ) Kraj rojstva Kranj Član od 01.06…" at bounding box center [1132, 317] width 612 height 391
copy p "0709998500205"
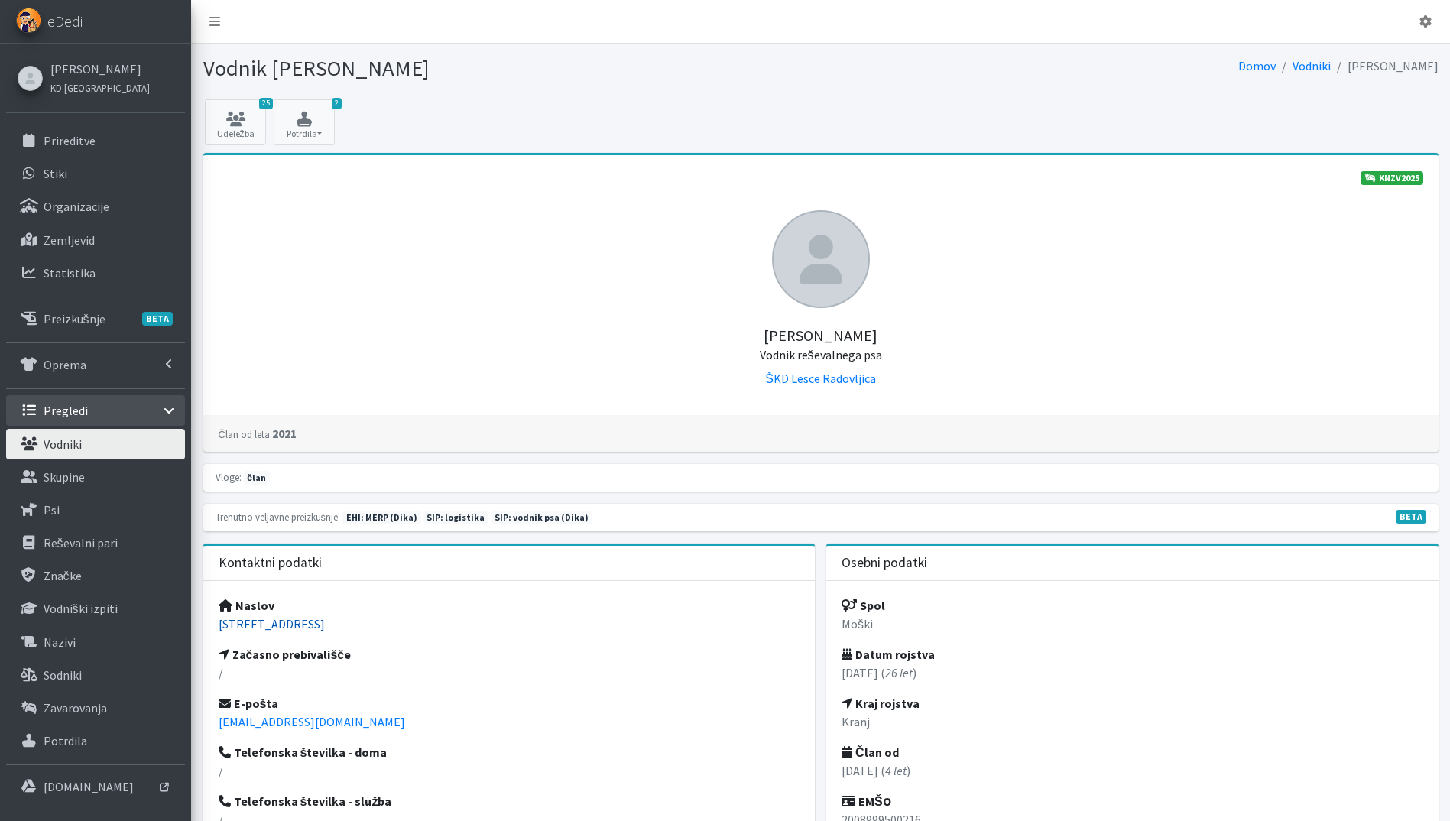
drag, startPoint x: 355, startPoint y: 627, endPoint x: 218, endPoint y: 627, distance: 136.9
click at [219, 627] on p "Okroglo 15B, 4202 Naklo" at bounding box center [510, 624] width 582 height 18
copy link "Okroglo 15B, 4202 Naklo"
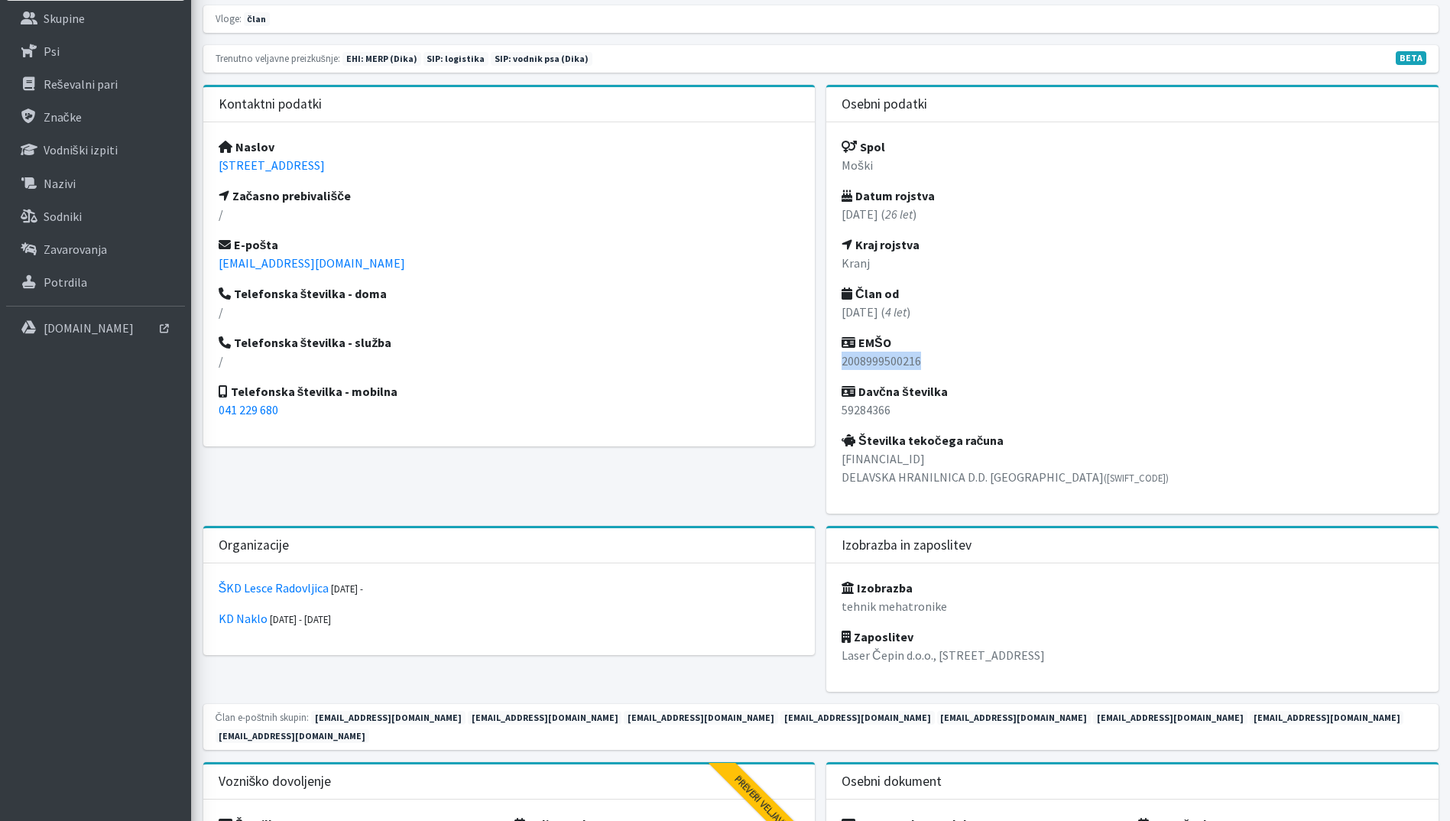
drag, startPoint x: 914, startPoint y: 358, endPoint x: 836, endPoint y: 362, distance: 78.8
click at [836, 362] on div "Spol Moški Datum rojstva 20.08.1999 ( 26 let ) Kraj rojstva Kranj Član od 01.01…" at bounding box center [1132, 317] width 612 height 391
copy p "2008999500216"
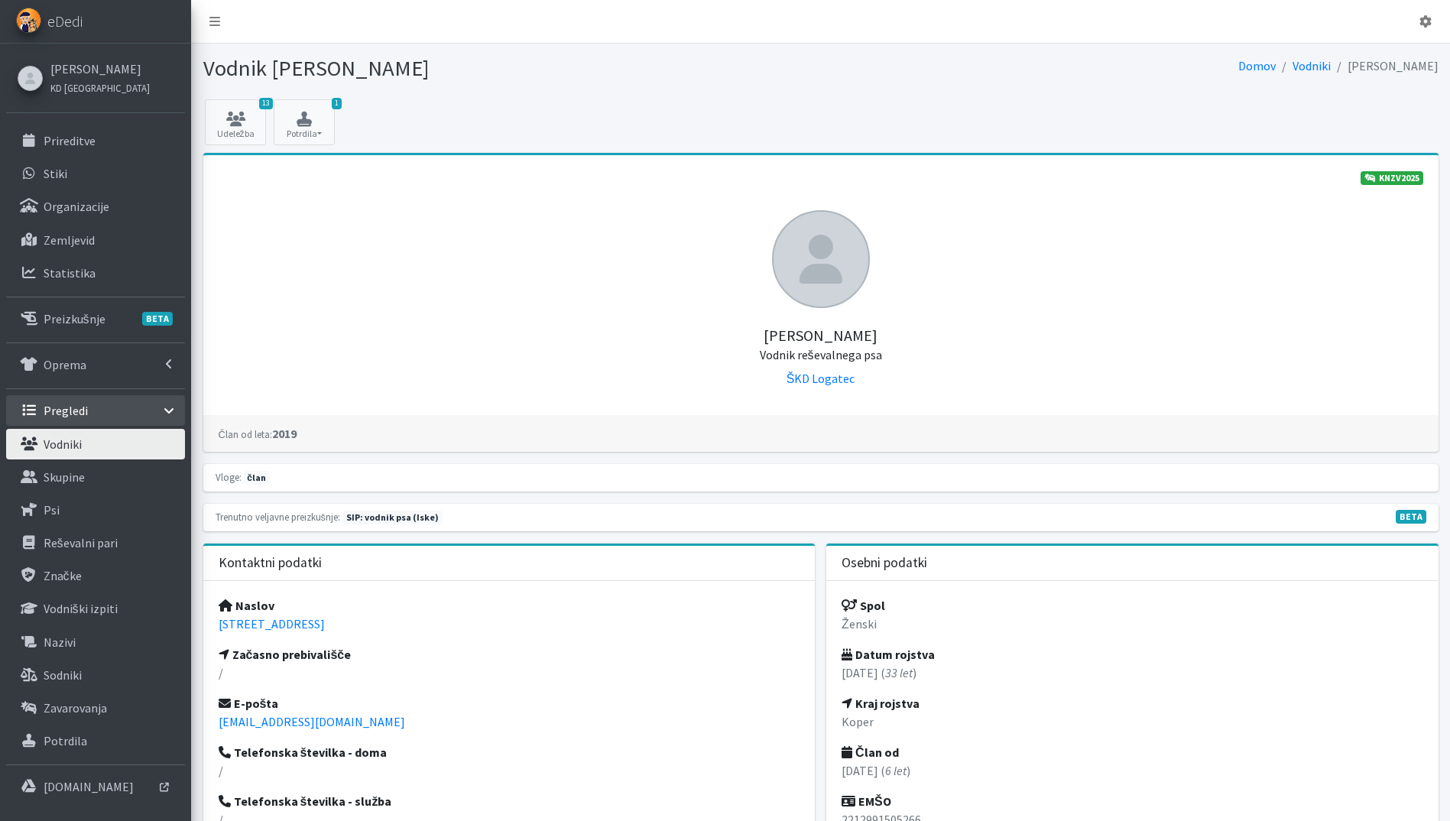
scroll to position [459, 0]
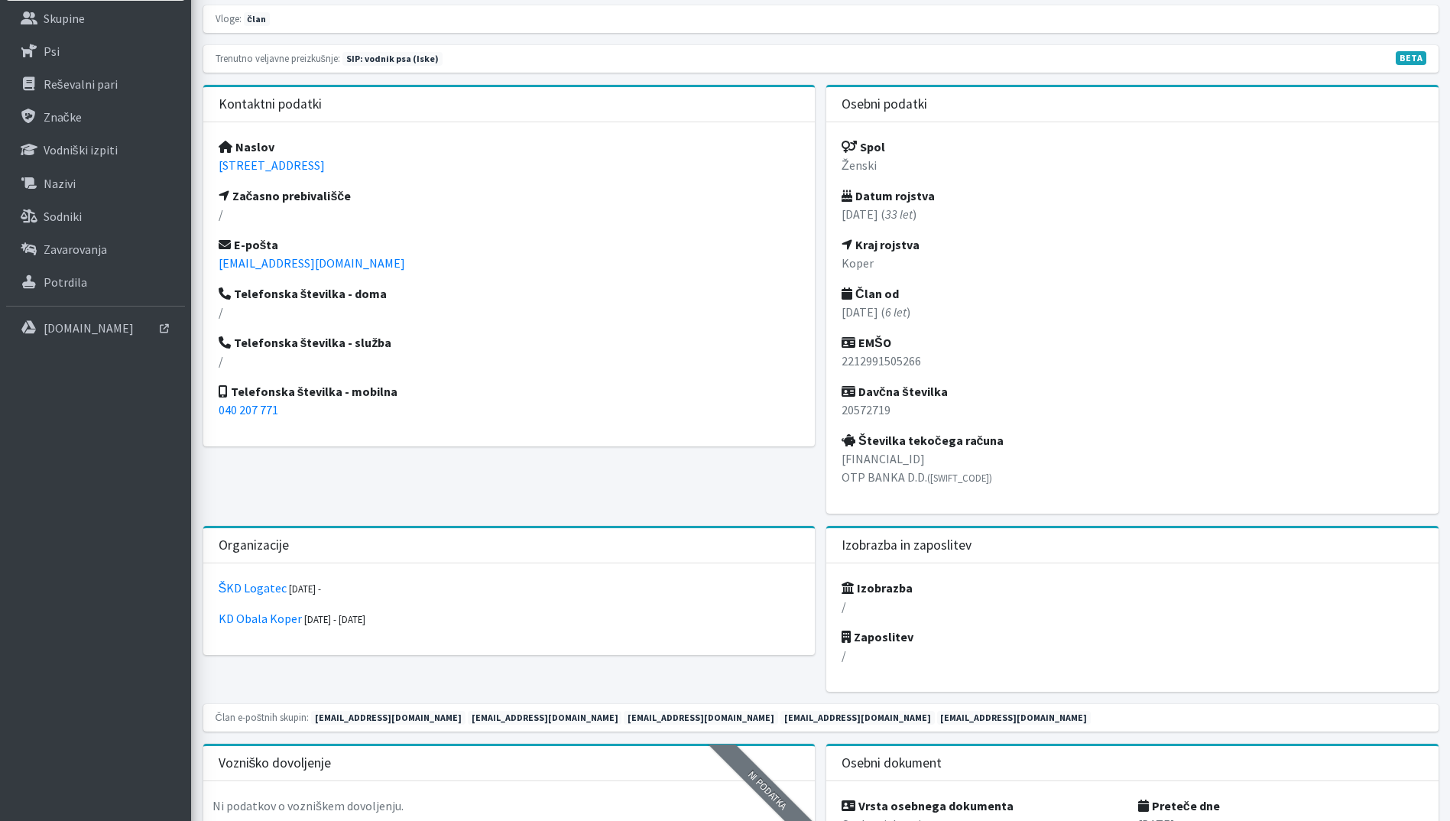
drag, startPoint x: 385, startPoint y: 173, endPoint x: 205, endPoint y: 164, distance: 179.9
click at [205, 164] on div "Naslov [STREET_ADDRESS] Začasno prebivališče / E-pošta [EMAIL_ADDRESS][DOMAIN_N…" at bounding box center [509, 284] width 612 height 324
copy link "[STREET_ADDRESS]"
click at [925, 364] on p "2212991505266" at bounding box center [1133, 361] width 582 height 18
click at [924, 360] on p "2212991505266" at bounding box center [1133, 361] width 582 height 18
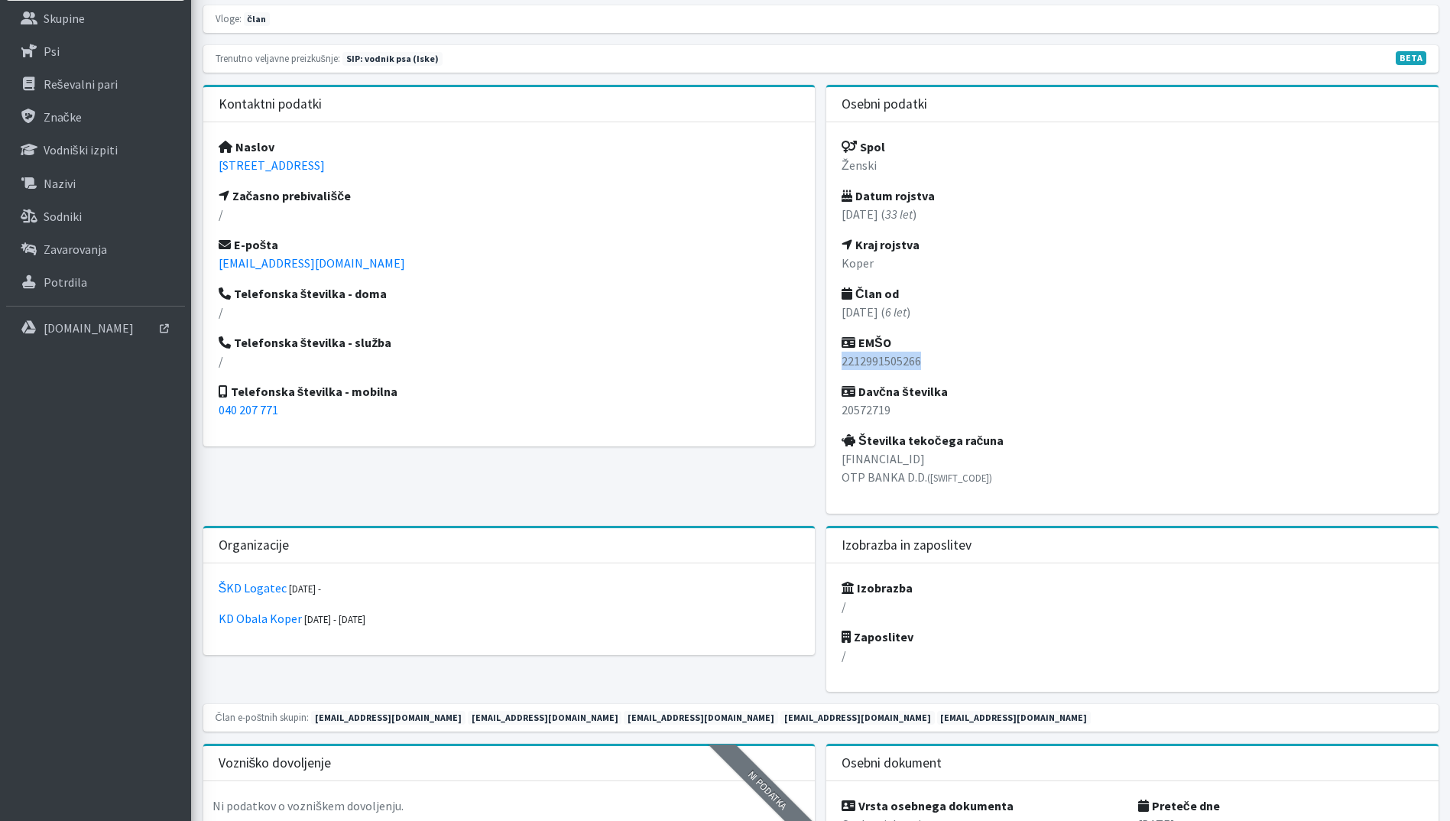
drag, startPoint x: 923, startPoint y: 359, endPoint x: 840, endPoint y: 354, distance: 82.7
click at [840, 354] on div "Spol Ženski Datum rojstva [DATE] ( 33 let ) Kraj rojstva Koper Član od [DATE] (…" at bounding box center [1132, 317] width 612 height 391
copy p "2212991505266"
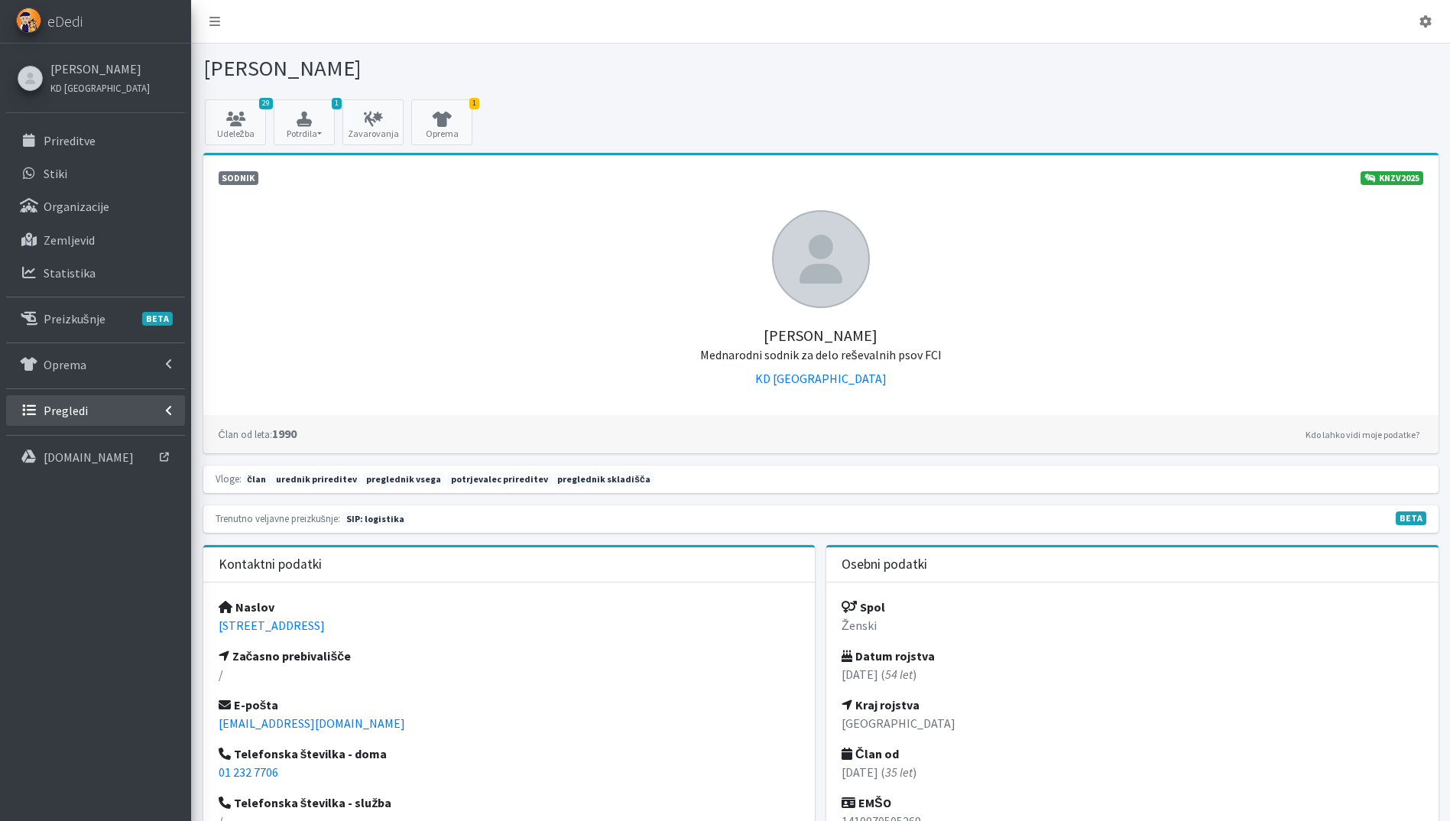
click at [70, 406] on p "Pregledi" at bounding box center [66, 410] width 44 height 15
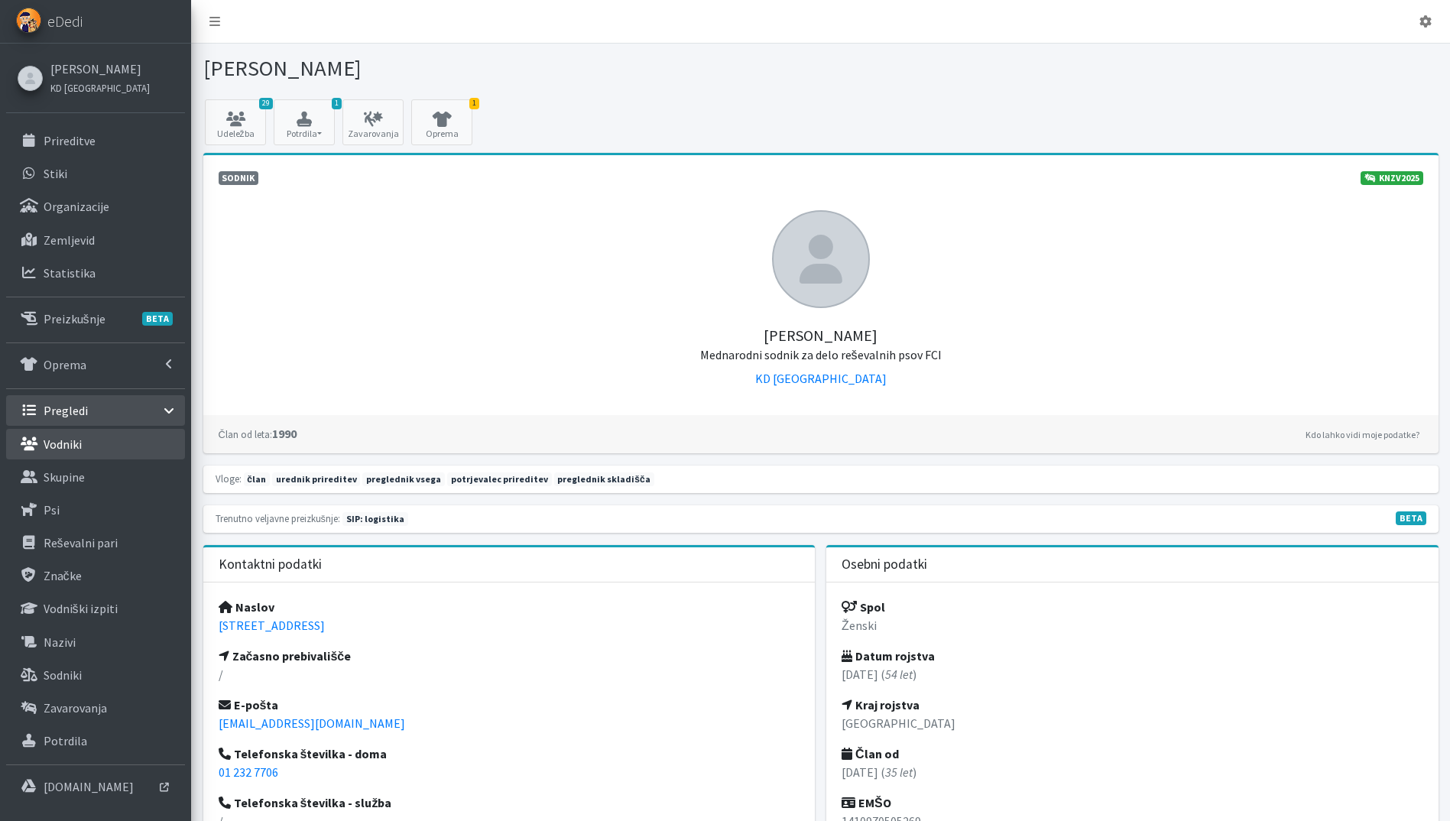
click at [89, 447] on link "Vodniki" at bounding box center [95, 444] width 179 height 31
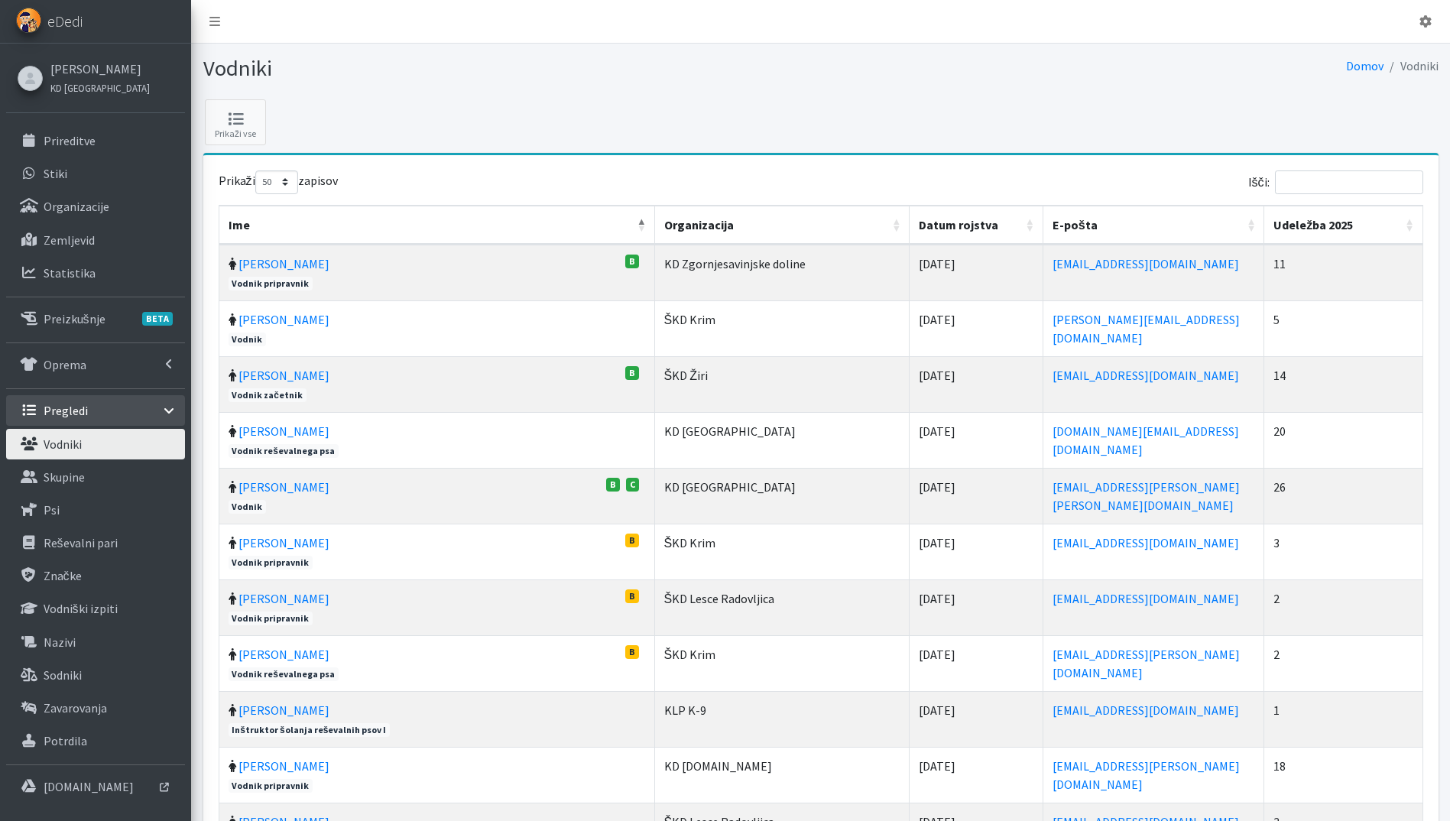
select select "50"
click at [1315, 185] on input "Išči:" at bounding box center [1349, 182] width 148 height 24
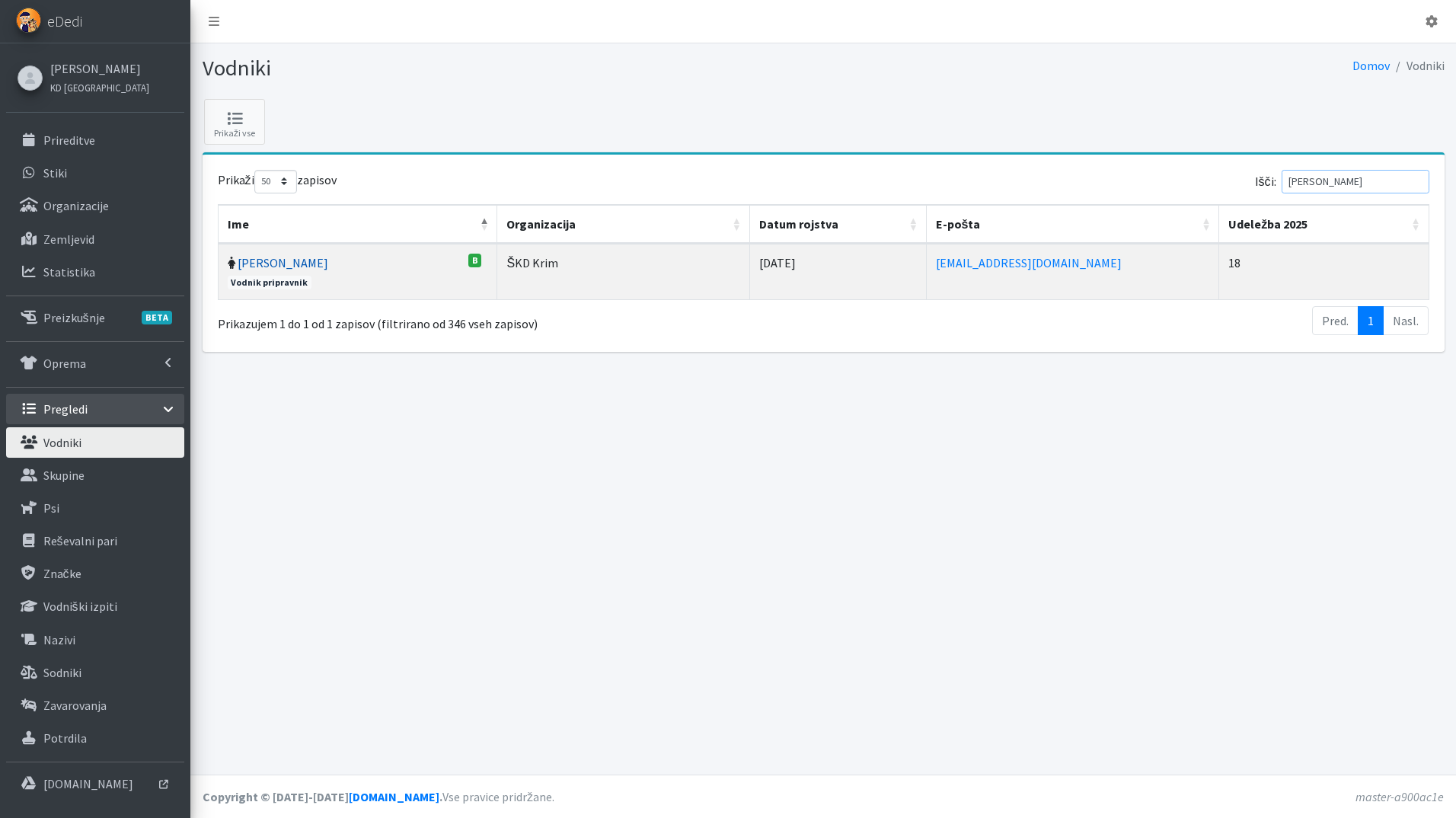
type input "koder"
click at [302, 257] on link "Maša Koderman" at bounding box center [283, 262] width 91 height 15
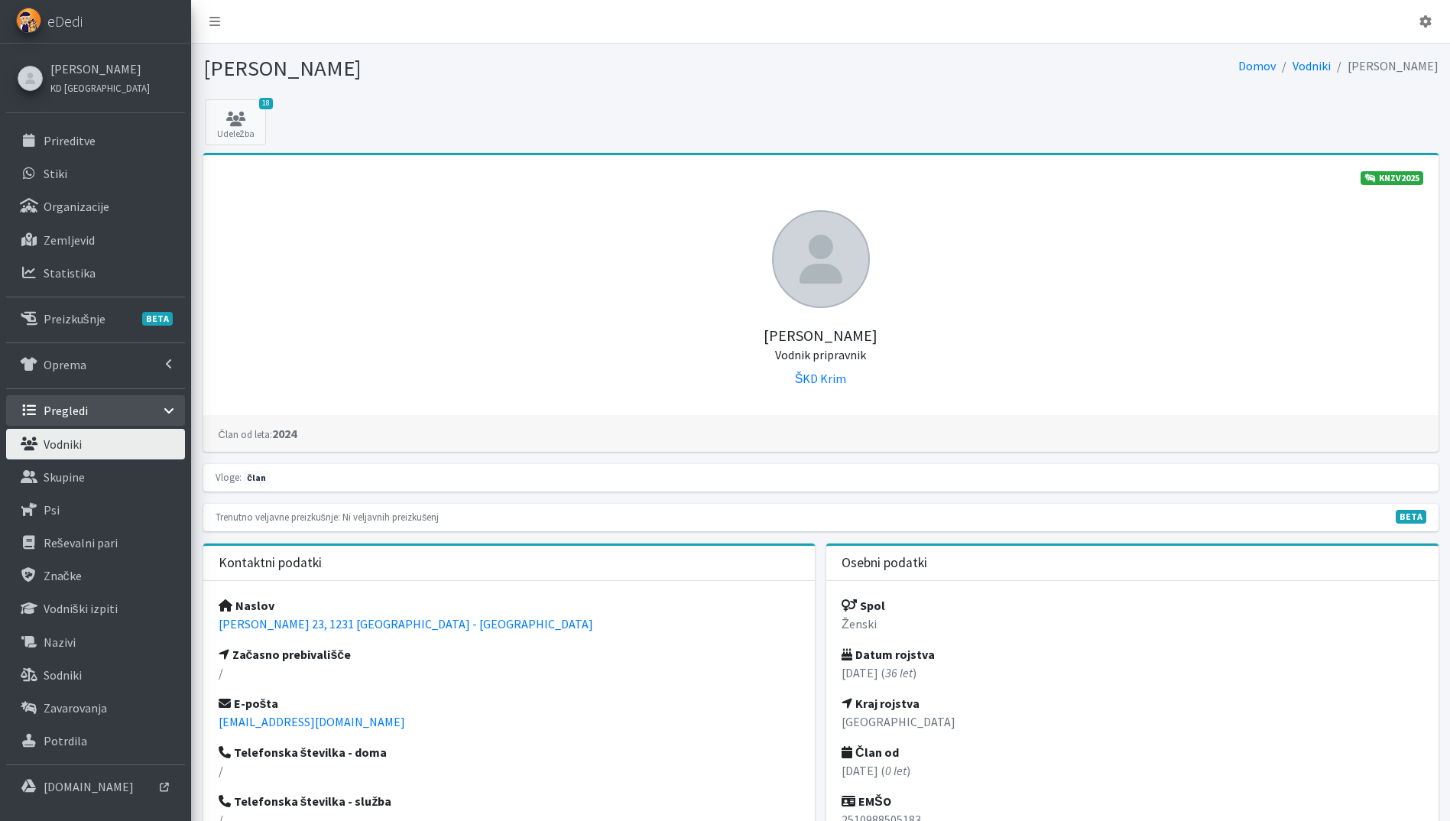
drag, startPoint x: 395, startPoint y: 735, endPoint x: 188, endPoint y: 730, distance: 206.5
click at [447, 714] on p "[EMAIL_ADDRESS][DOMAIN_NAME]" at bounding box center [510, 722] width 582 height 18
drag, startPoint x: 381, startPoint y: 723, endPoint x: 205, endPoint y: 723, distance: 175.9
click at [205, 723] on div "Naslov [PERSON_NAME] 23, 1231 [GEOGRAPHIC_DATA] - [GEOGRAPHIC_DATA] Začasno pre…" at bounding box center [509, 743] width 612 height 324
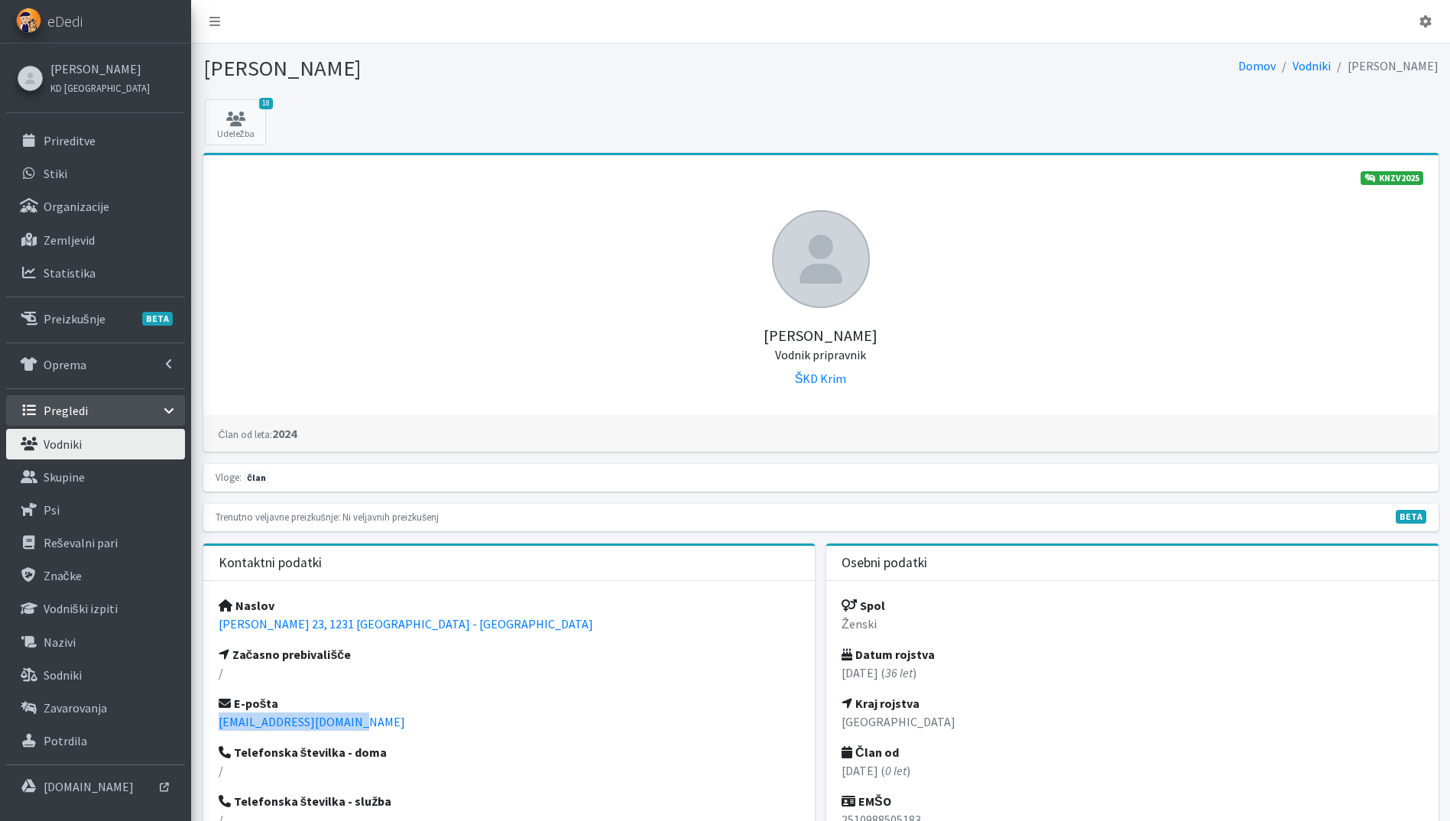
copy link "[EMAIL_ADDRESS][DOMAIN_NAME]"
